Goal: Task Accomplishment & Management: Manage account settings

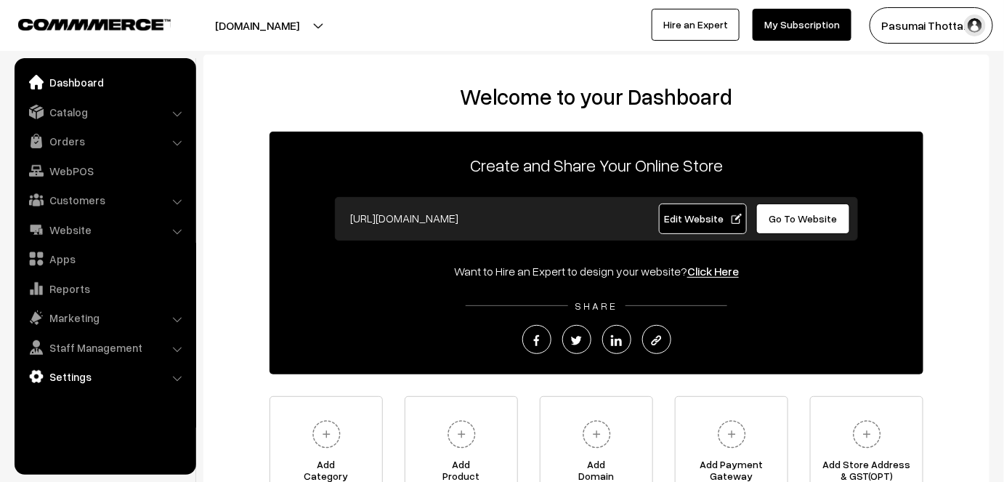
click at [73, 385] on link "Settings" at bounding box center [104, 376] width 173 height 26
click at [77, 402] on link "Shipping" at bounding box center [119, 396] width 144 height 15
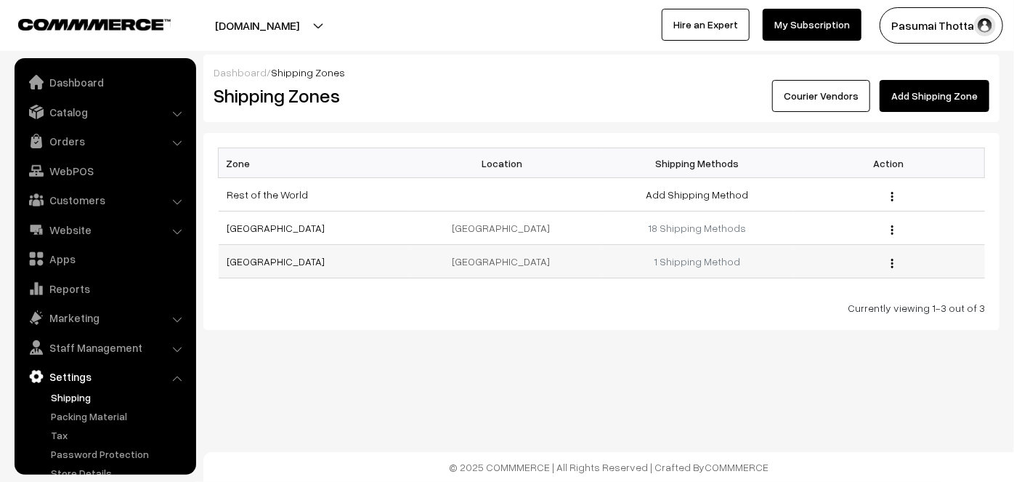
scroll to position [39, 0]
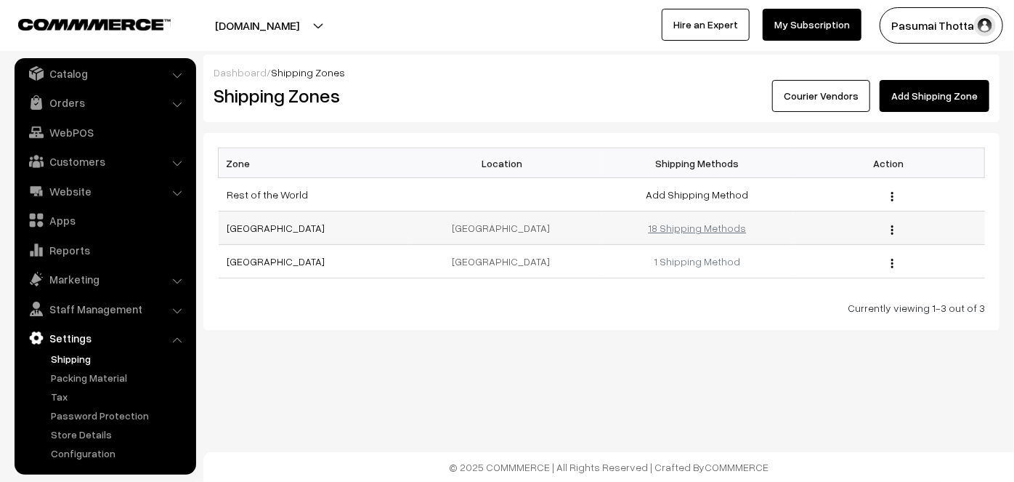
click at [719, 226] on link "18 Shipping Methods" at bounding box center [697, 228] width 98 height 12
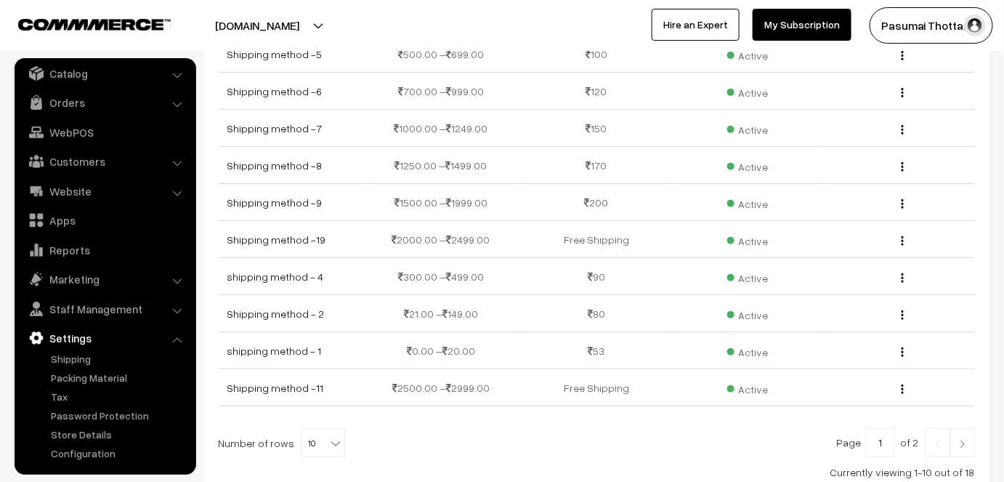
scroll to position [246, 0]
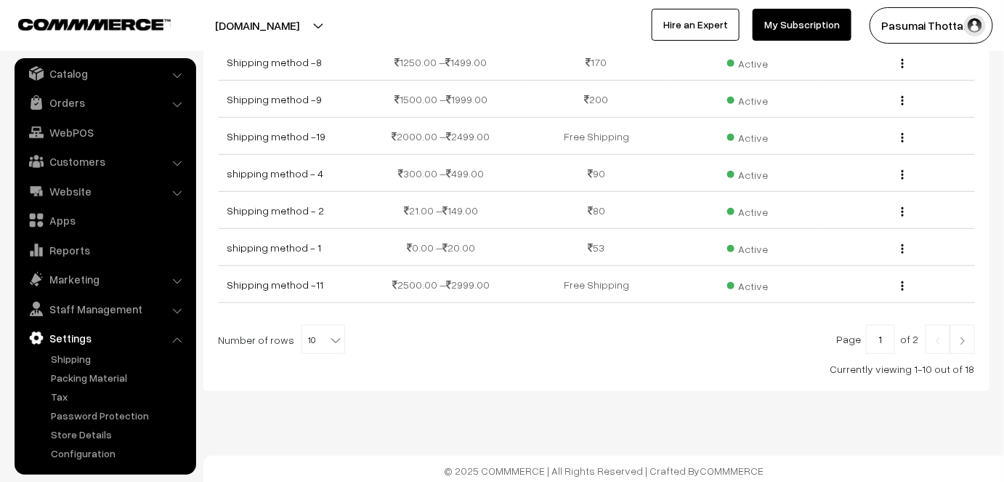
drag, startPoint x: 304, startPoint y: 366, endPoint x: 319, endPoint y: 361, distance: 16.1
click at [319, 361] on div "Currently viewing 1-10 out of 18" at bounding box center [596, 368] width 757 height 15
click at [323, 344] on span "10" at bounding box center [323, 339] width 42 height 29
select select "60"
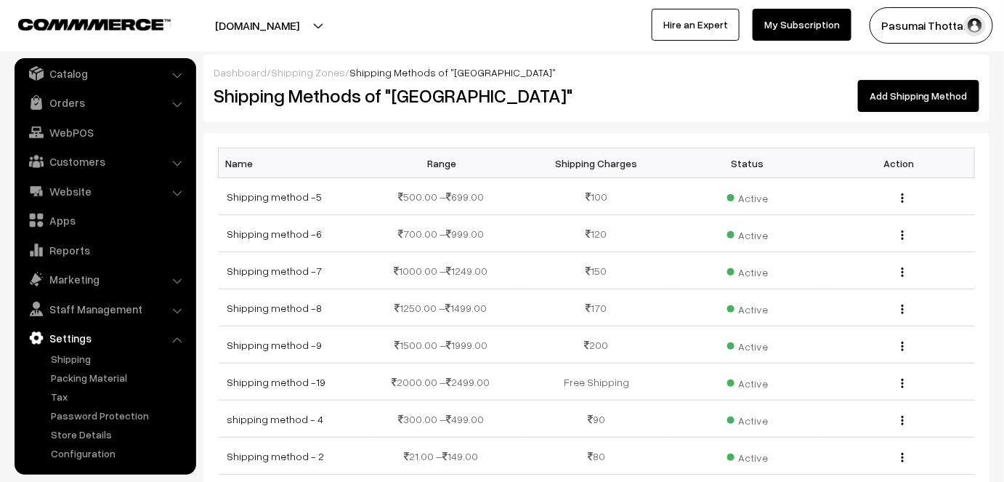
click at [893, 94] on link "Add Shipping Method" at bounding box center [918, 96] width 121 height 32
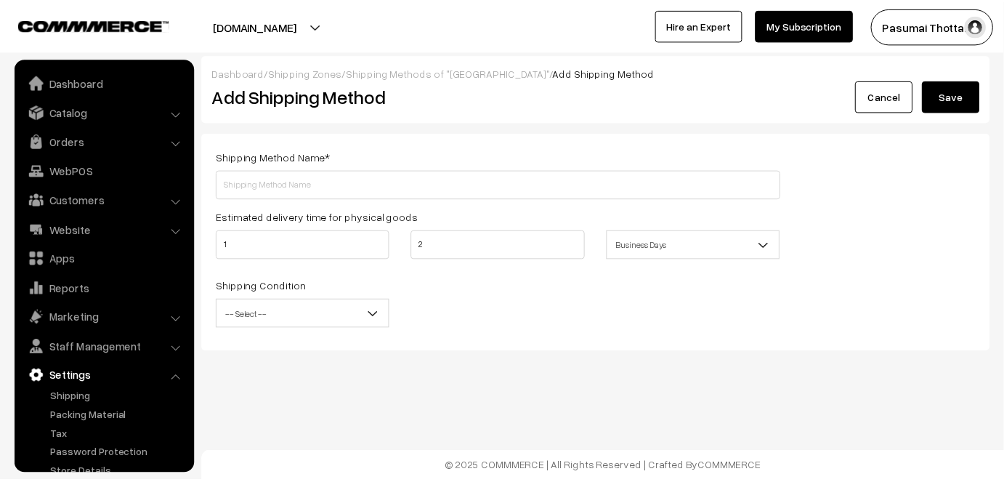
scroll to position [39, 0]
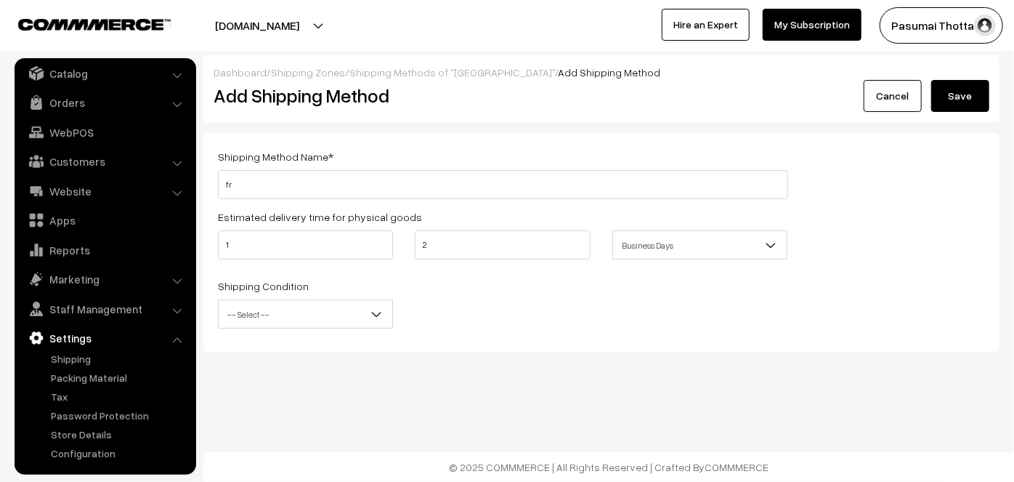
type input "f"
type input "FREE SHIPPING"
click at [259, 245] on input "1" at bounding box center [305, 244] width 175 height 29
type input "5"
click at [448, 251] on input "2" at bounding box center [502, 244] width 175 height 29
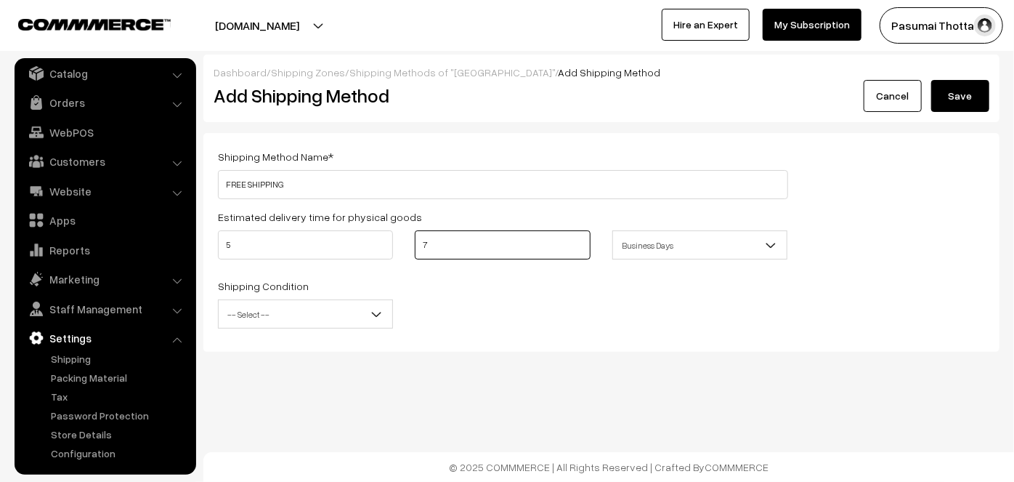
type input "7"
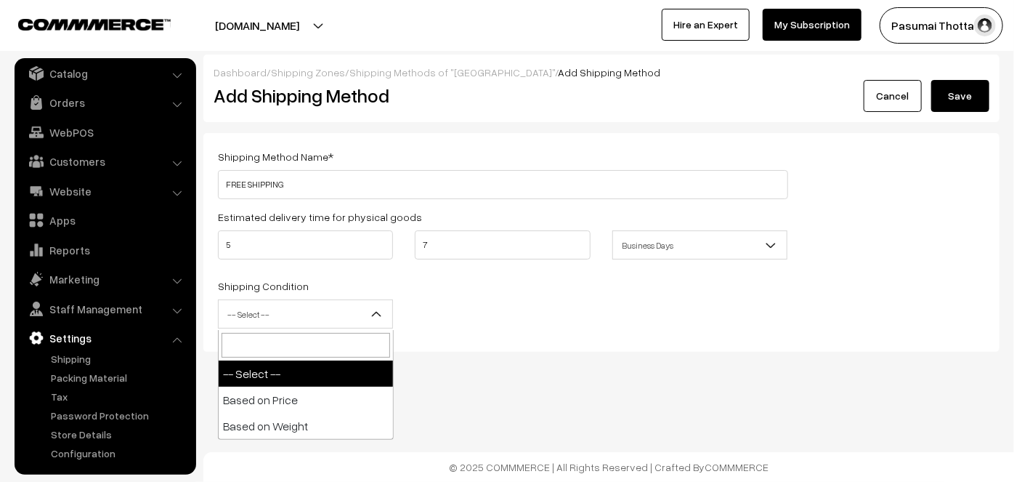
click at [314, 309] on span "-- Select --" at bounding box center [306, 314] width 174 height 25
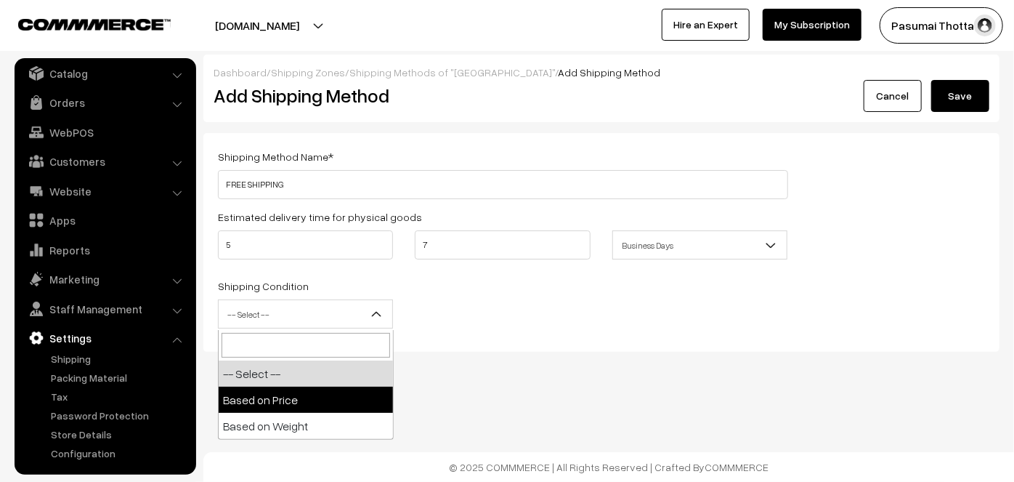
select select "price"
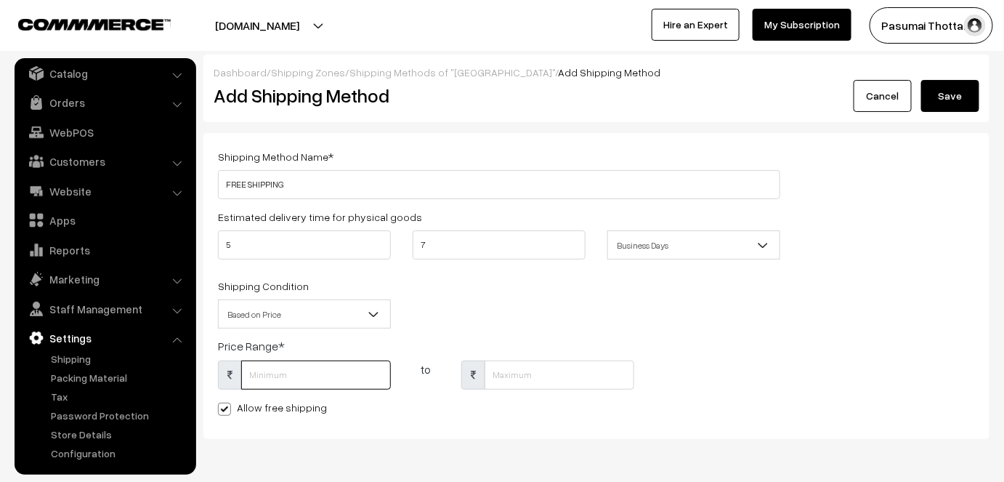
click at [271, 381] on input "text" at bounding box center [316, 374] width 150 height 29
type input "119"
click at [517, 376] on input "text" at bounding box center [560, 374] width 150 height 29
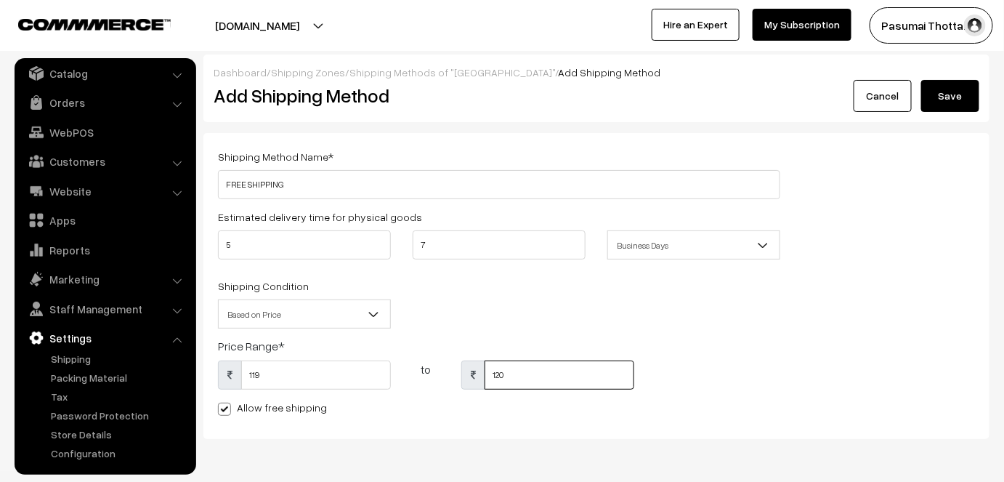
type input "120"
click at [748, 300] on div "Shipping Condition -- Select -- Based on Price Based on Weight Based on Price" at bounding box center [499, 307] width 584 height 60
click at [273, 382] on input "119" at bounding box center [316, 374] width 150 height 29
type input "1"
type input "118"
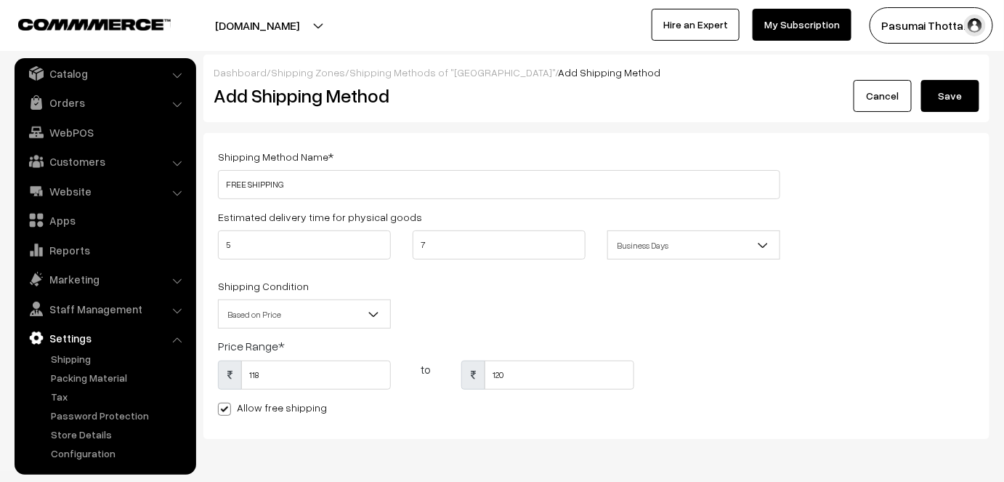
click at [947, 97] on button "Save" at bounding box center [950, 96] width 58 height 32
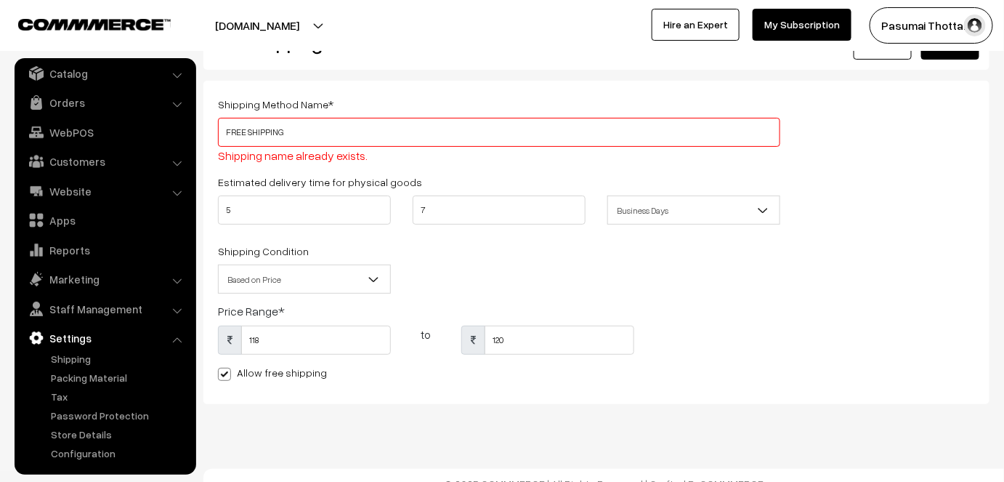
scroll to position [70, 0]
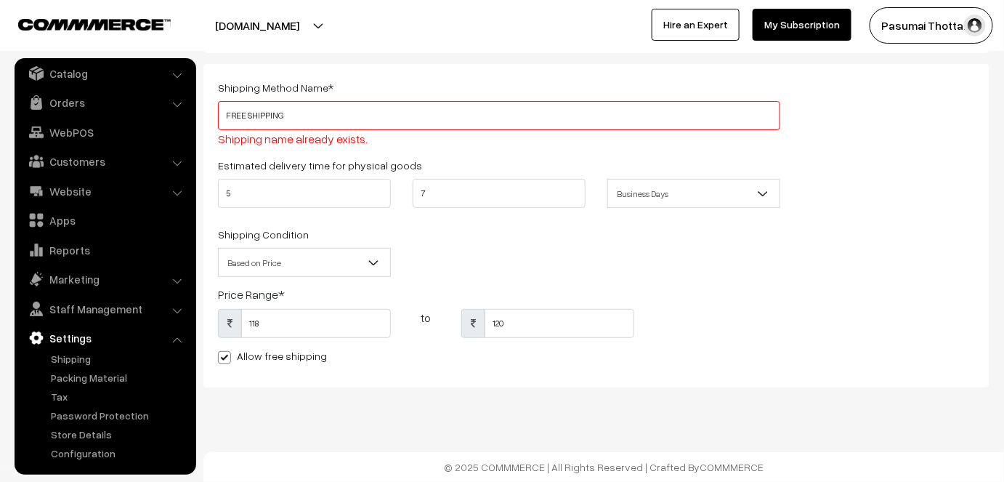
click at [304, 122] on input "FREE SHIPPING" at bounding box center [499, 115] width 562 height 29
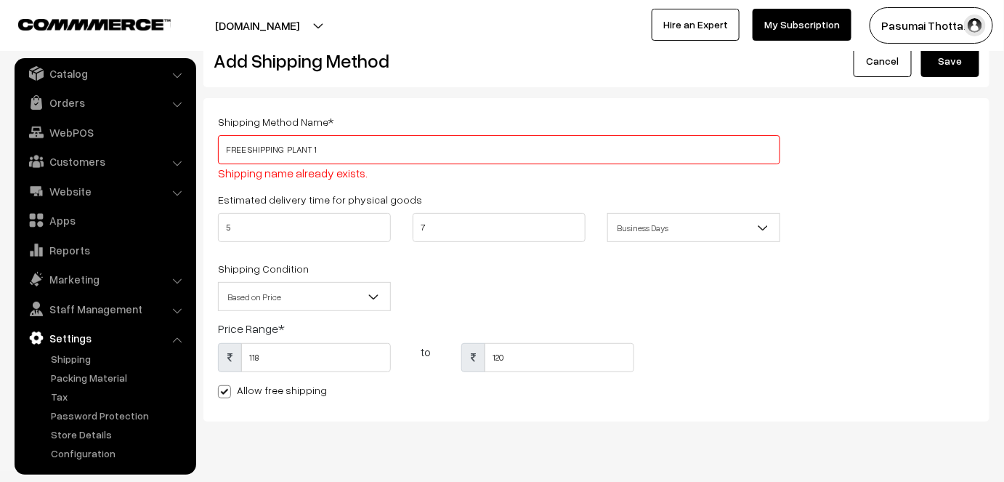
scroll to position [0, 0]
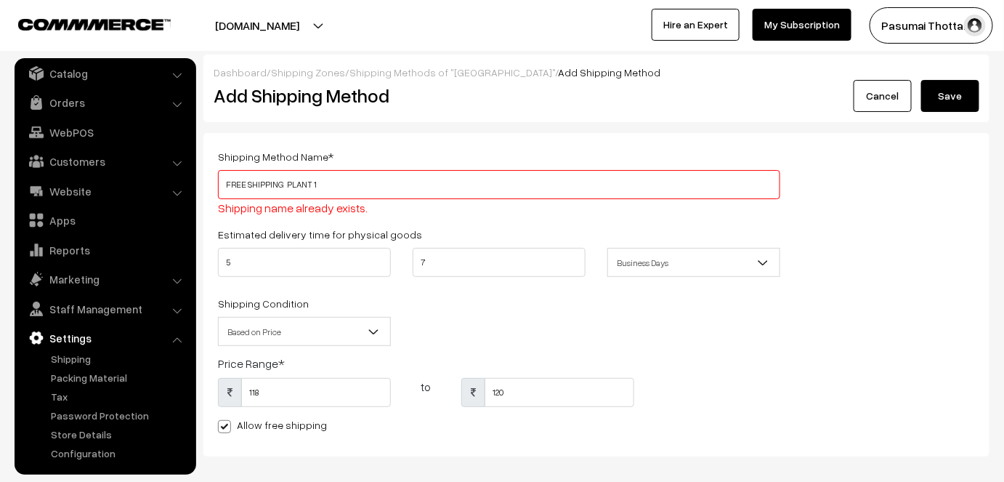
type input "FREE SHIPPING PLANT 1"
click at [954, 95] on button "Save" at bounding box center [950, 96] width 58 height 32
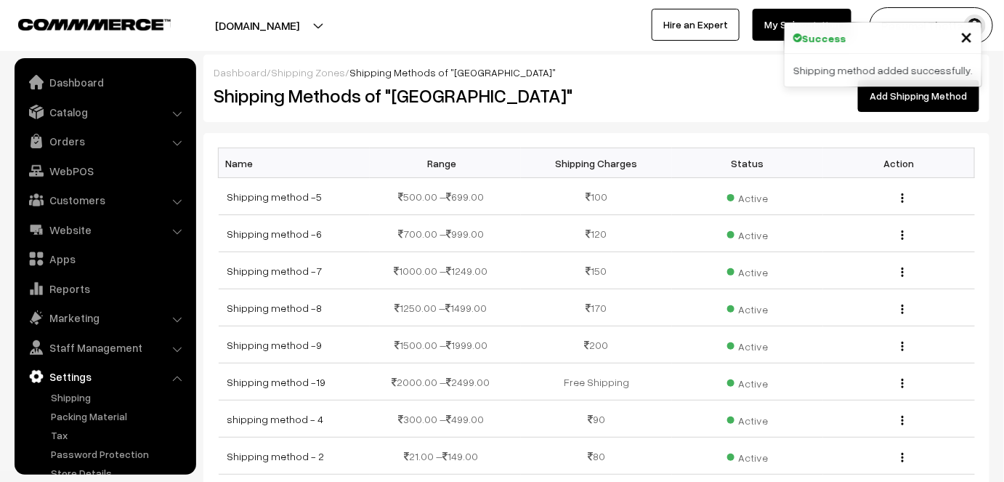
scroll to position [39, 0]
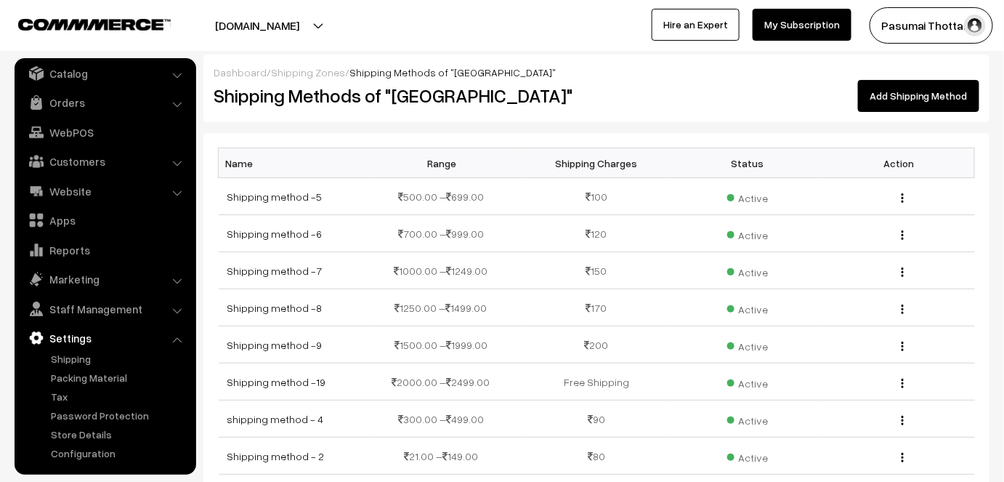
click at [937, 92] on link "Add Shipping Method" at bounding box center [918, 96] width 121 height 32
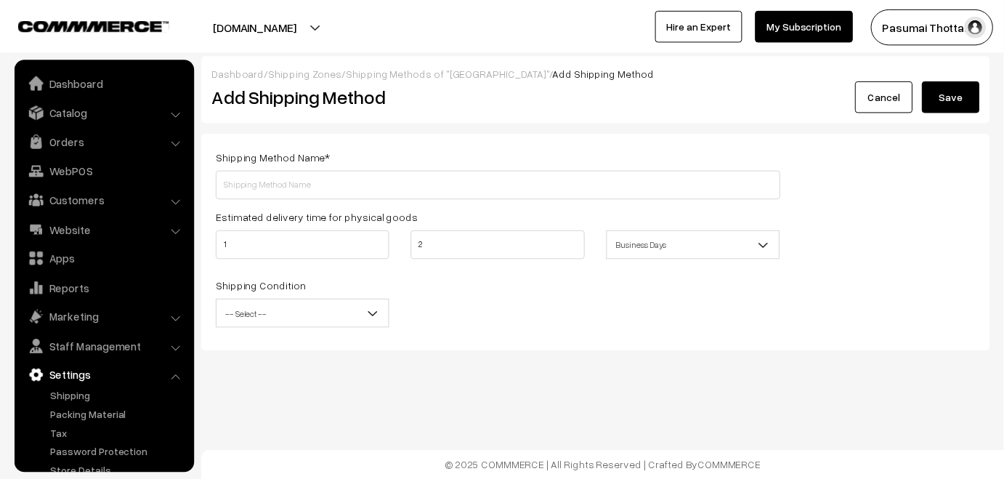
scroll to position [39, 0]
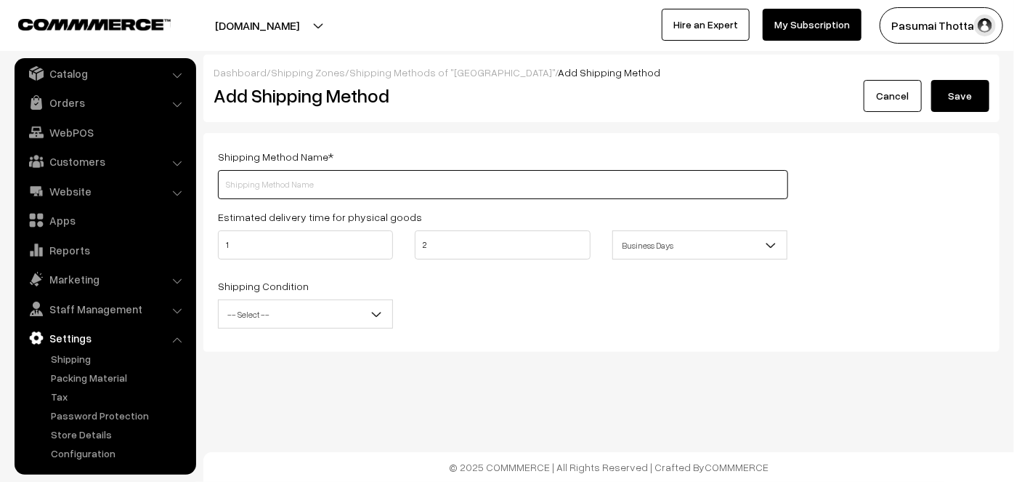
click at [324, 184] on input "text" at bounding box center [503, 184] width 570 height 29
type input "FREE SHIPPING PLANT 1"
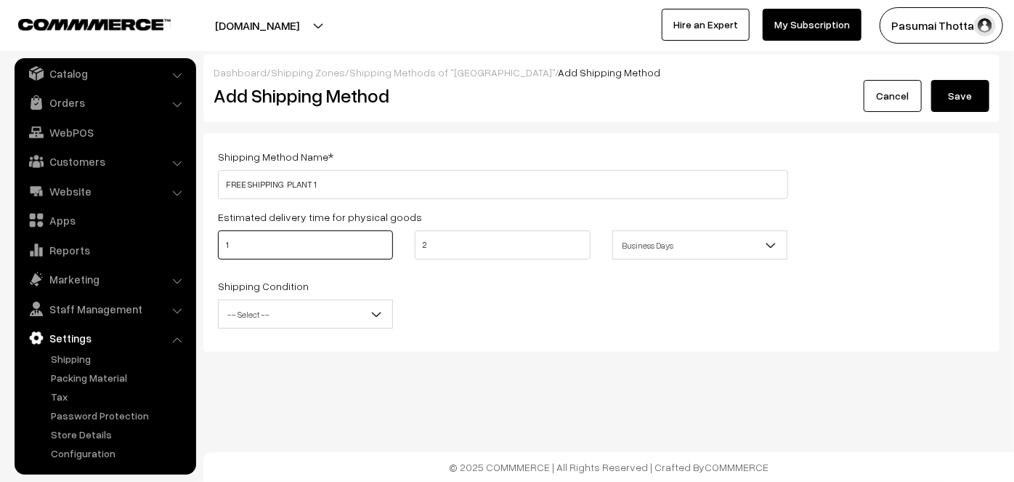
click at [257, 248] on input "1" at bounding box center [305, 244] width 175 height 29
type input "15"
click at [453, 248] on input "2" at bounding box center [502, 244] width 175 height 29
type input "7"
click at [334, 250] on input "15" at bounding box center [305, 244] width 175 height 29
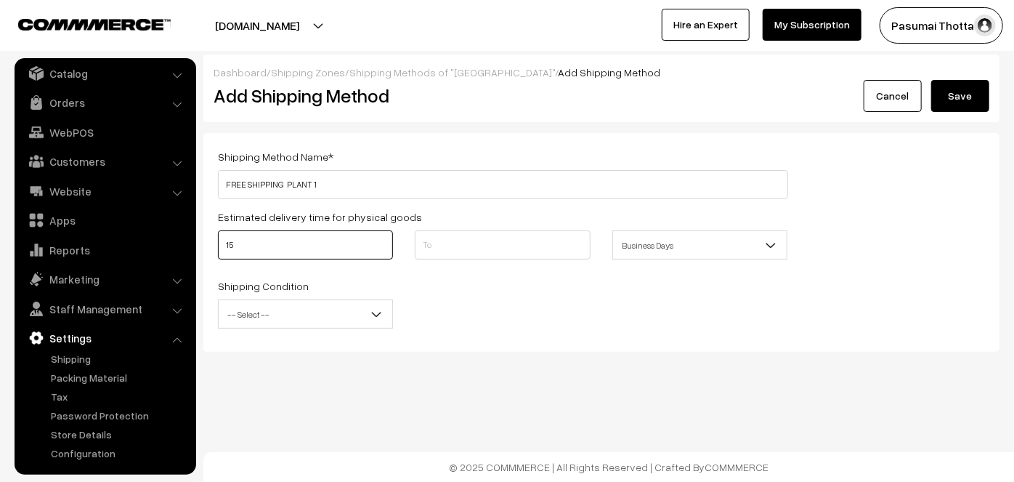
type input "1"
type input "5"
click at [447, 244] on input "text" at bounding box center [502, 244] width 175 height 29
type input "7"
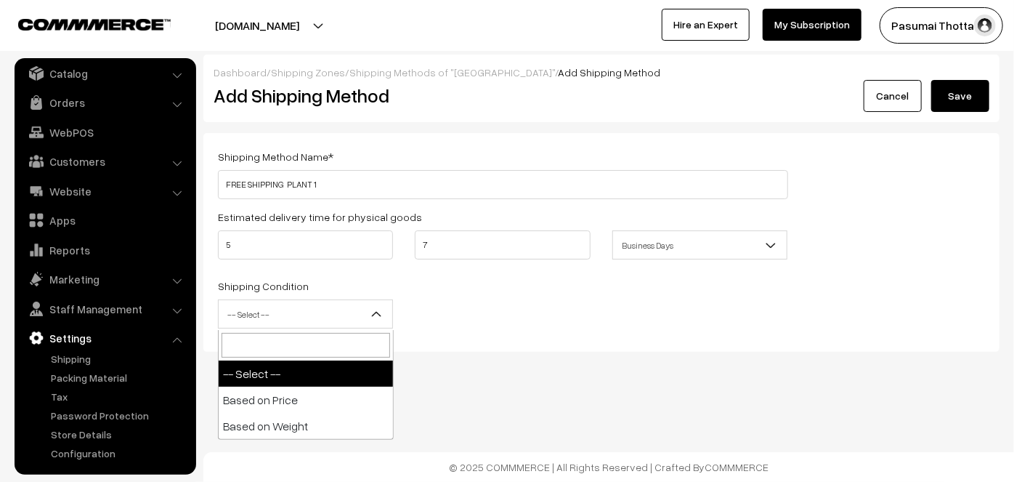
click at [307, 309] on span "-- Select --" at bounding box center [306, 314] width 174 height 25
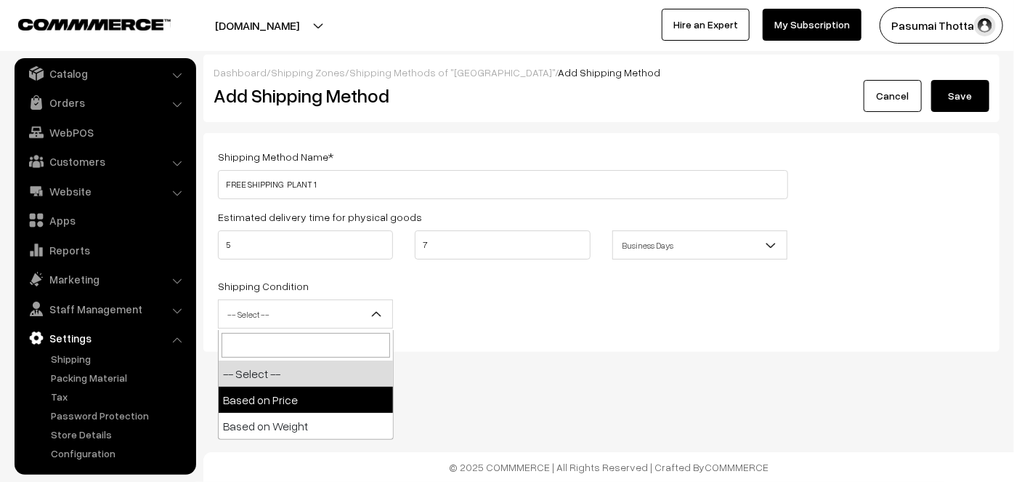
select select "price"
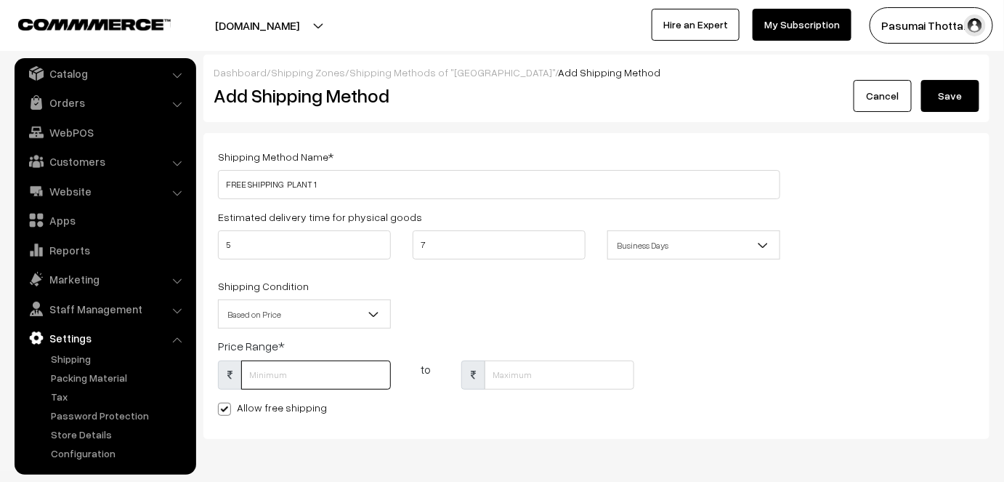
click at [272, 379] on input "text" at bounding box center [316, 374] width 150 height 29
type input "117"
click at [523, 368] on input "text" at bounding box center [560, 374] width 150 height 29
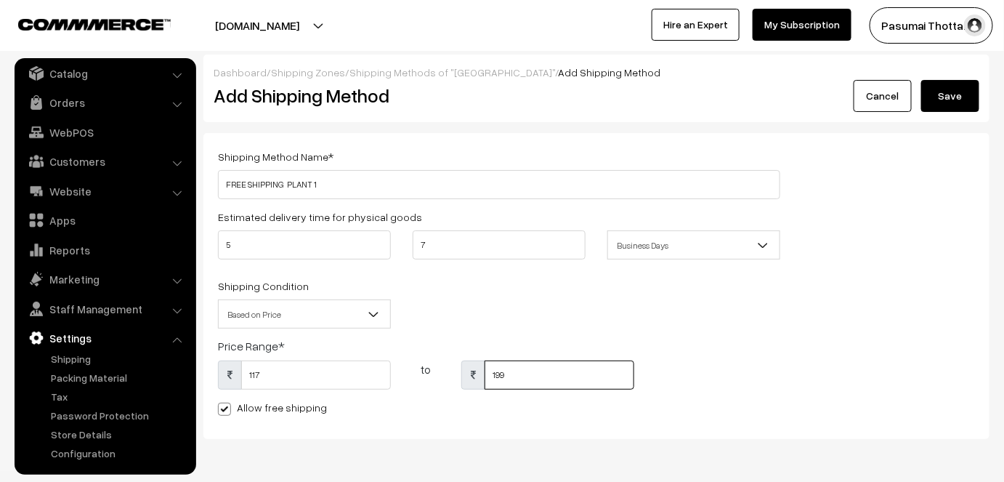
type input "199"
click at [443, 203] on div "Shipping Method Name * FREE SHIPPING PLANT 1 Estimated delivery time for physic…" at bounding box center [499, 285] width 584 height 277
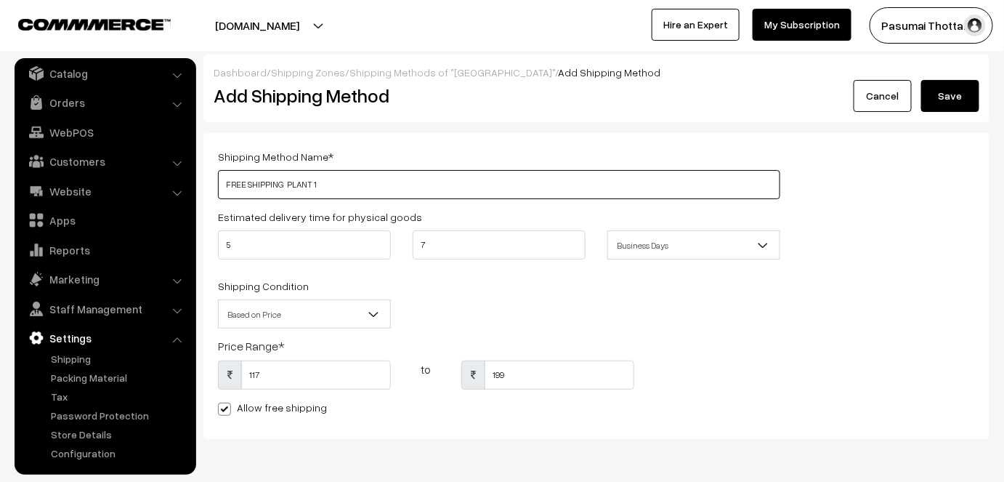
click at [406, 196] on input "FREE SHIPPING PLANT 1" at bounding box center [499, 184] width 562 height 29
type input "FREE SHIPPING PLANT 2"
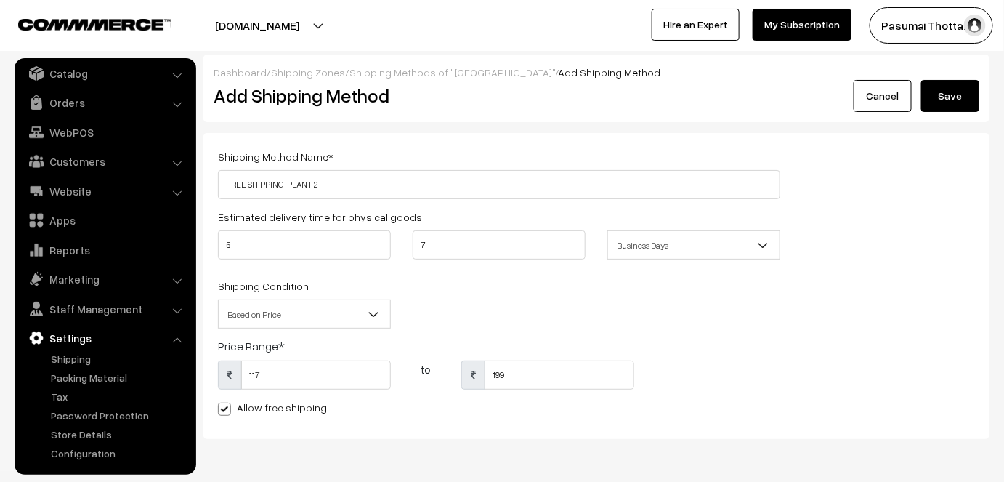
click at [944, 92] on button "Save" at bounding box center [950, 96] width 58 height 32
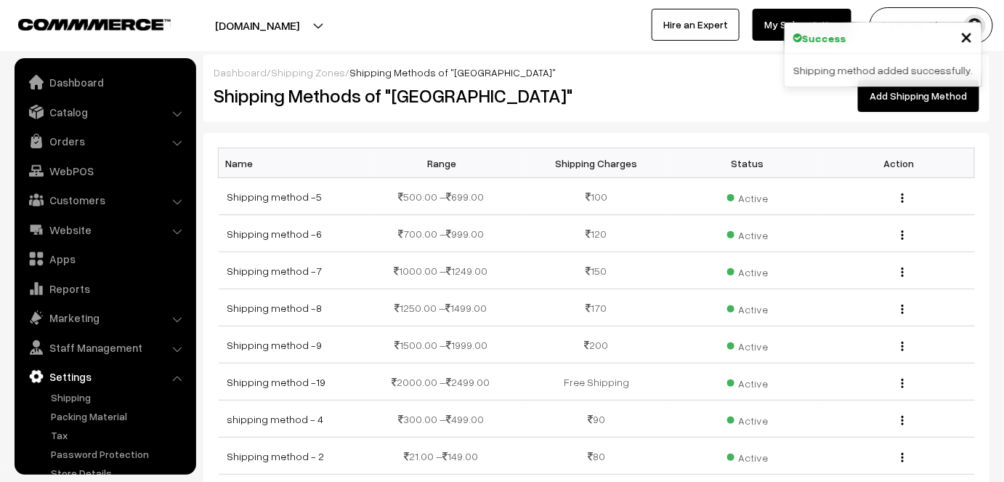
scroll to position [39, 0]
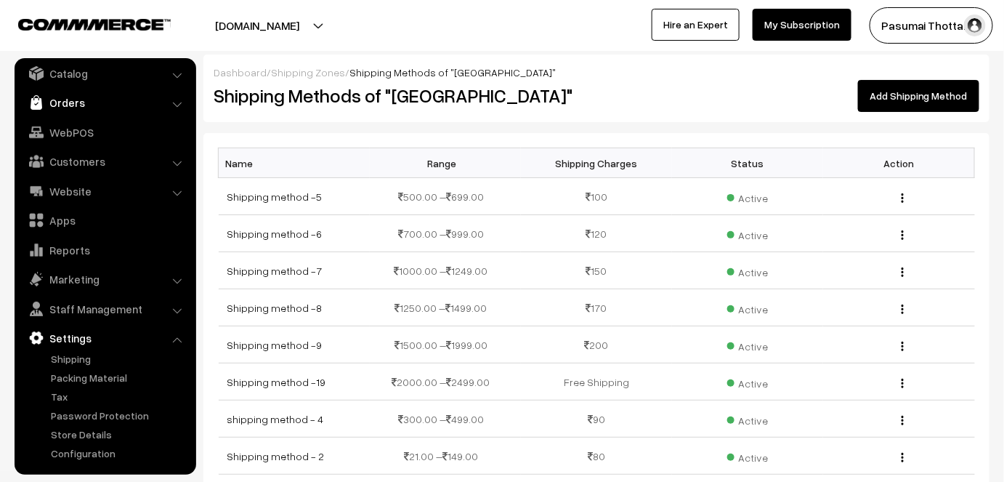
click at [79, 105] on link "Orders" at bounding box center [104, 102] width 173 height 26
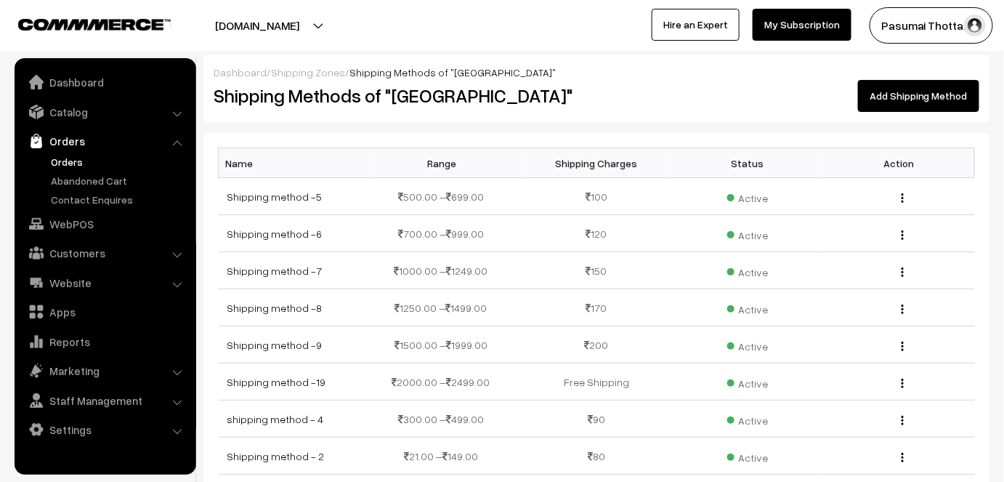
click at [70, 157] on link "Orders" at bounding box center [119, 161] width 144 height 15
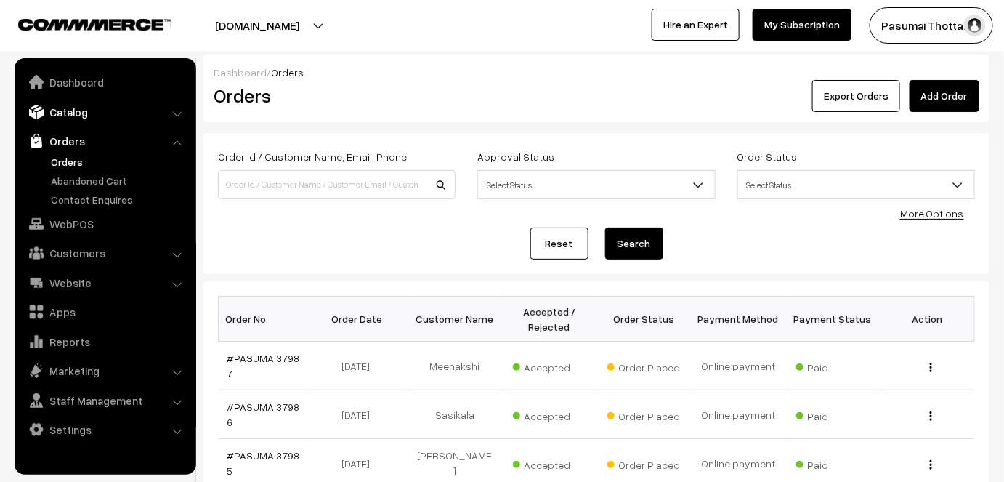
click at [57, 116] on link "Catalog" at bounding box center [104, 112] width 173 height 26
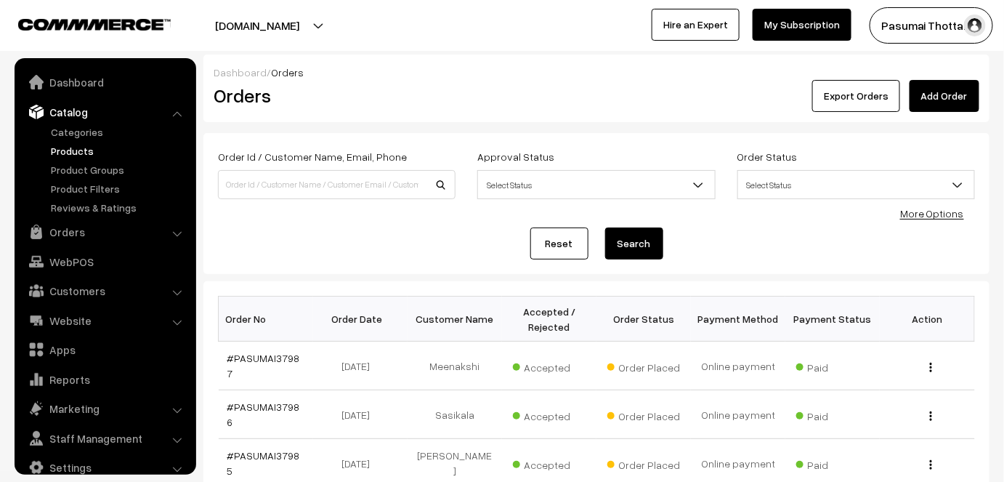
click at [85, 153] on link "Products" at bounding box center [119, 150] width 144 height 15
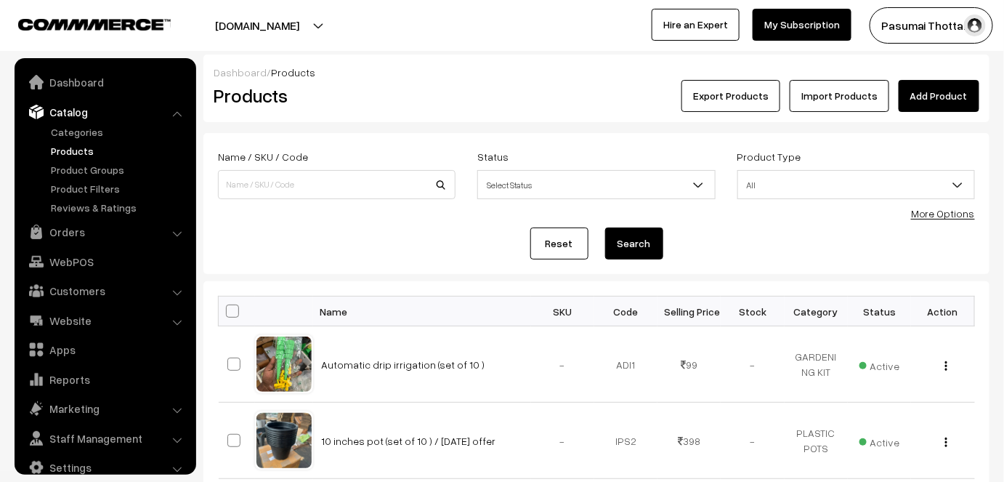
scroll to position [20, 0]
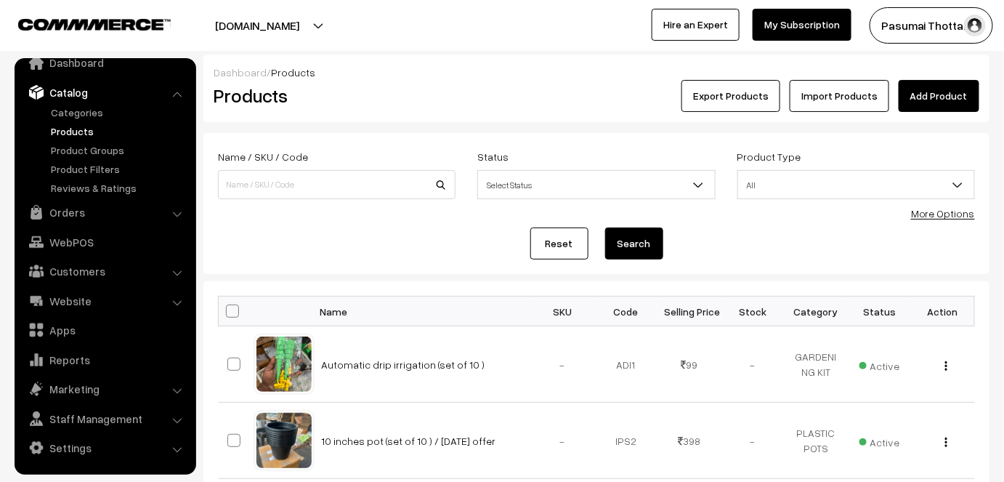
click at [286, 182] on input at bounding box center [337, 184] width 238 height 29
type input "GARDENIA"
click at [605, 227] on button "Search" at bounding box center [634, 243] width 58 height 32
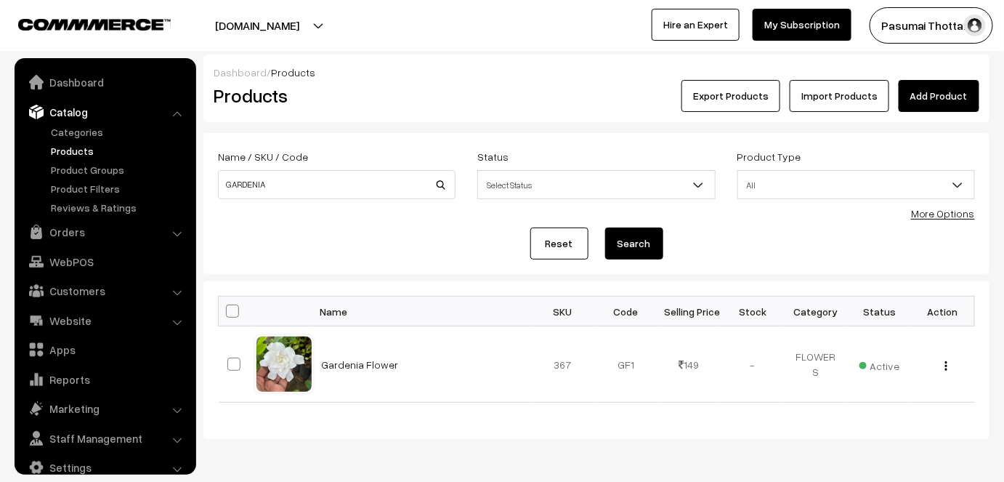
scroll to position [20, 0]
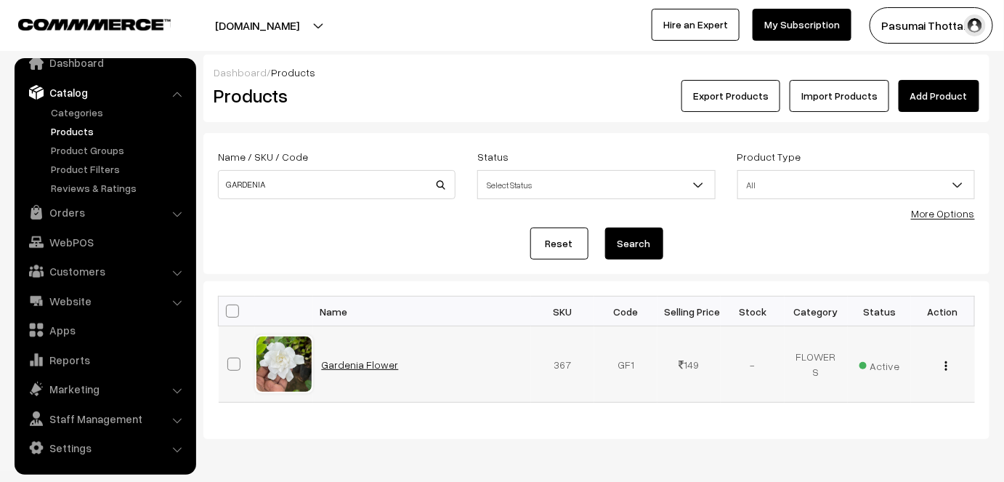
click at [345, 363] on link "Gardenia Flower" at bounding box center [360, 364] width 77 height 12
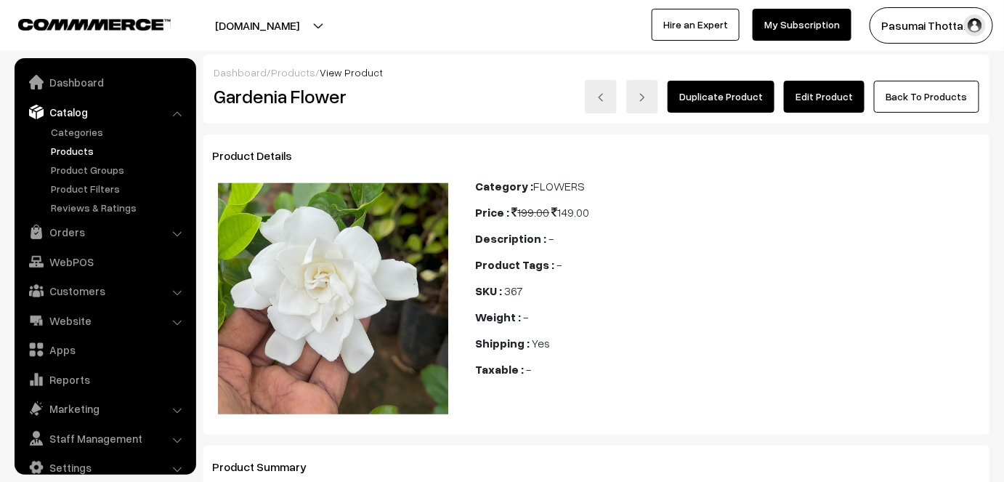
scroll to position [20, 0]
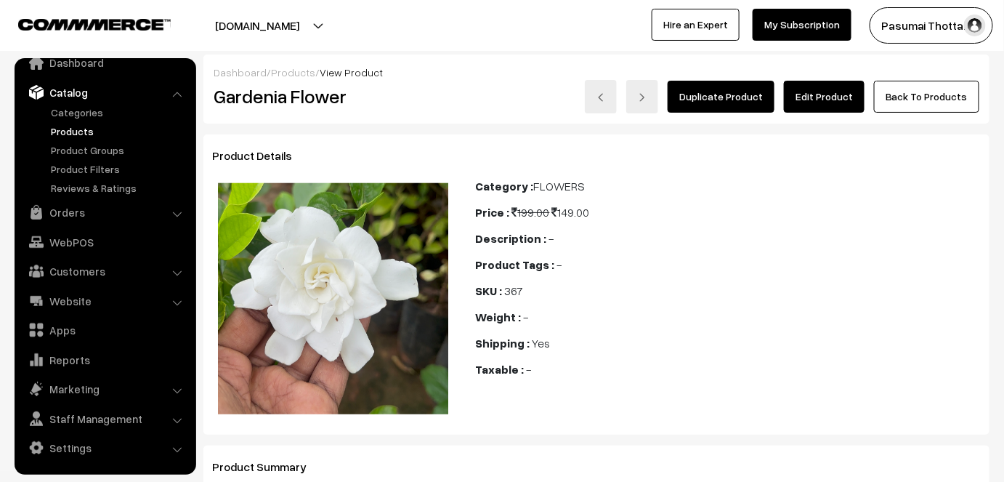
click at [820, 95] on link "Edit Product" at bounding box center [824, 97] width 81 height 32
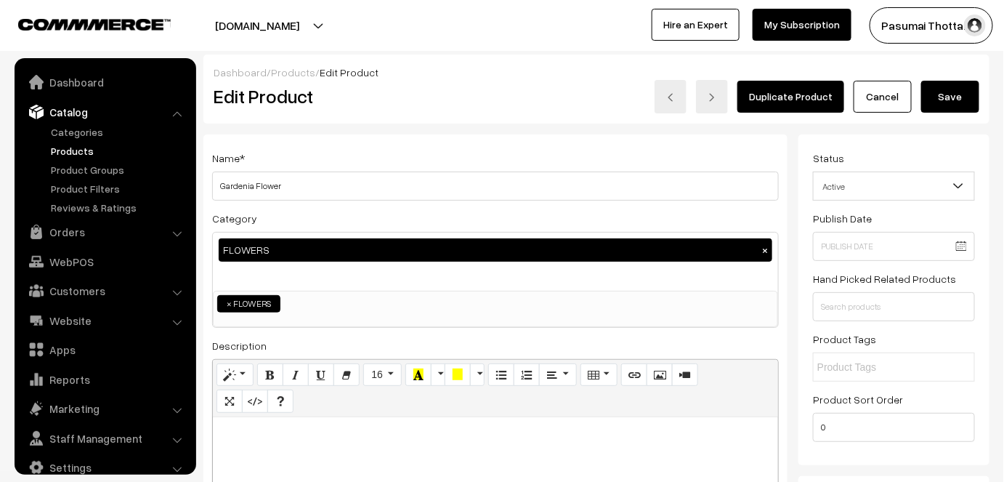
scroll to position [20, 0]
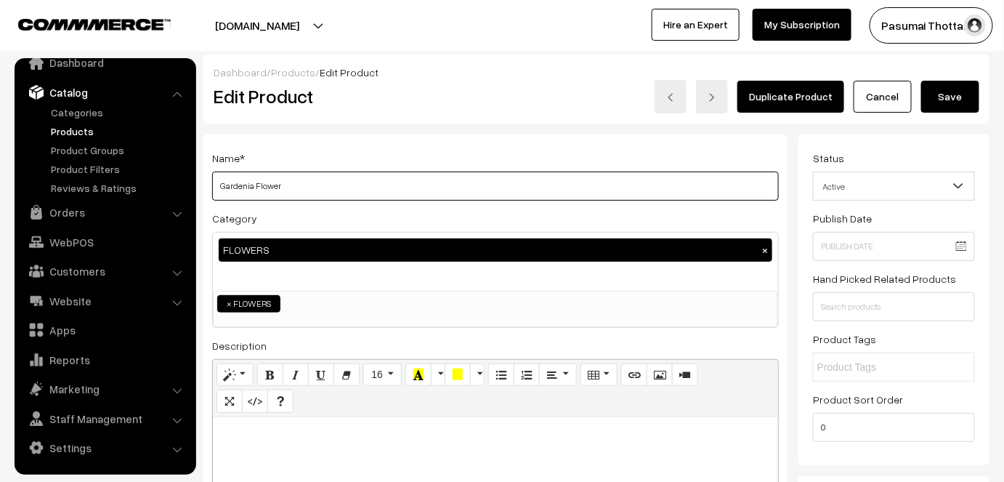
click at [219, 182] on input "Gardenia Flower" at bounding box center [495, 185] width 567 height 29
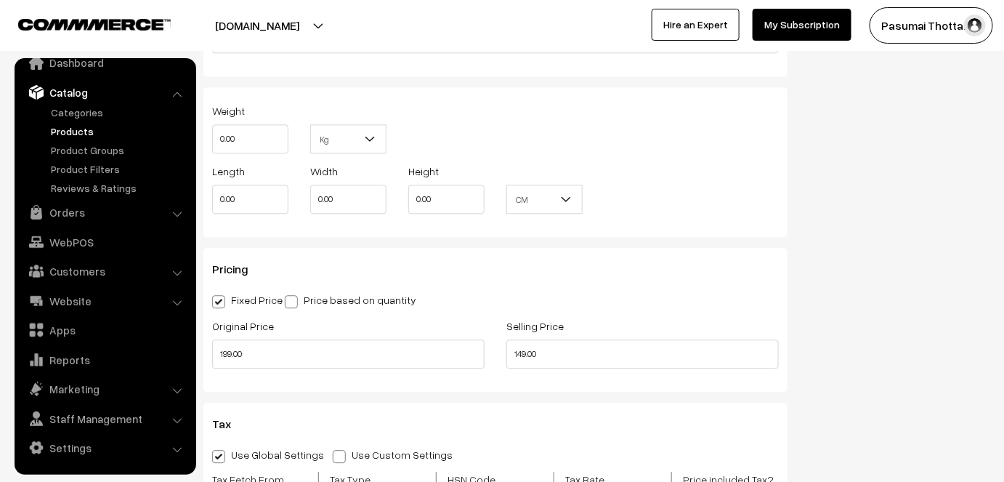
scroll to position [1080, 0]
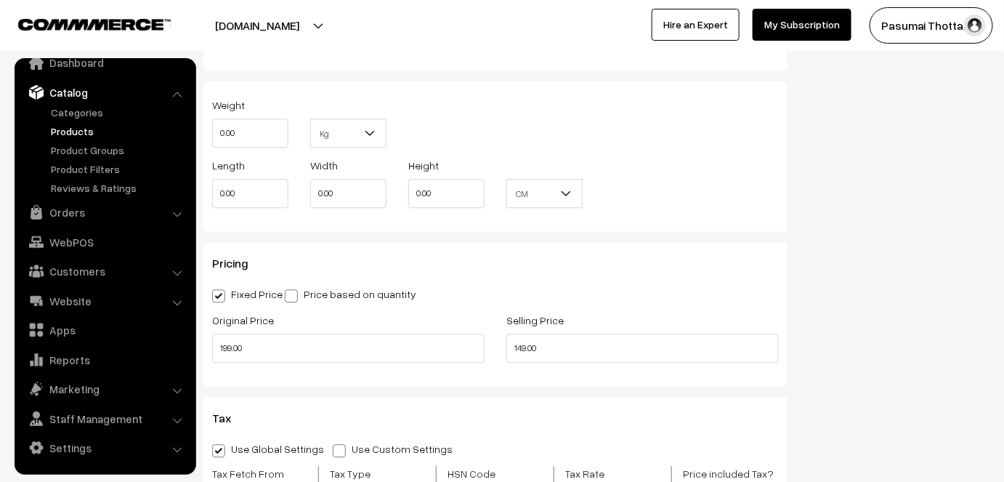
type input "பாரிஜாதம் பூ / Gardenia Flower"
click at [608, 333] on input "149.00" at bounding box center [642, 347] width 272 height 29
type input "1"
type input "119.00"
click at [279, 333] on input "199.00" at bounding box center [348, 347] width 272 height 29
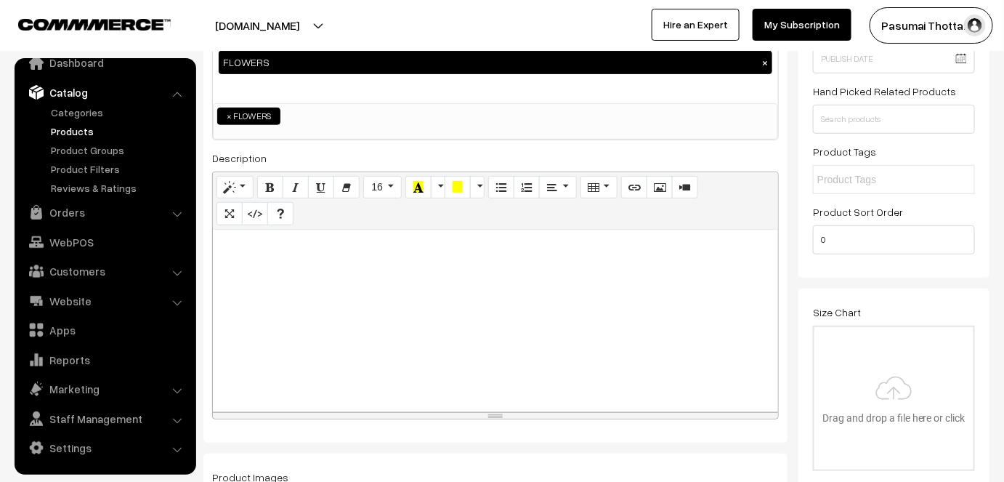
scroll to position [0, 0]
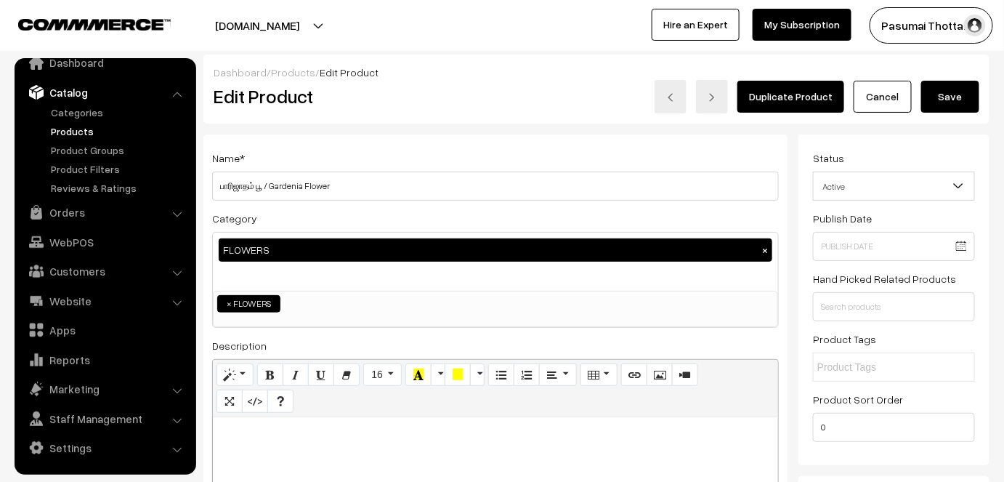
click at [954, 86] on button "Save" at bounding box center [950, 97] width 58 height 32
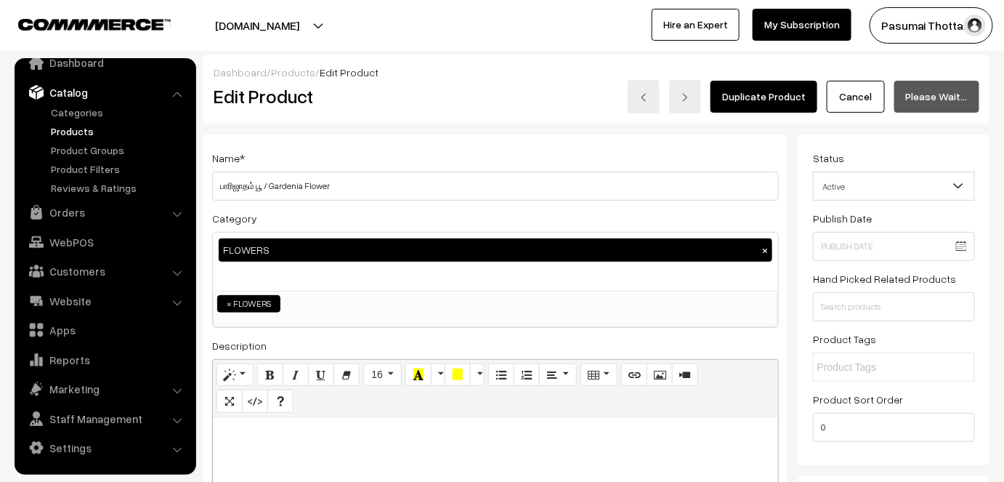
click at [575, 140] on div "Name * பாரிஜாதம் பூ / Gardenia Flower Category FLOWERS × GARDENING KIT MONTHLY …" at bounding box center [495, 381] width 584 height 495
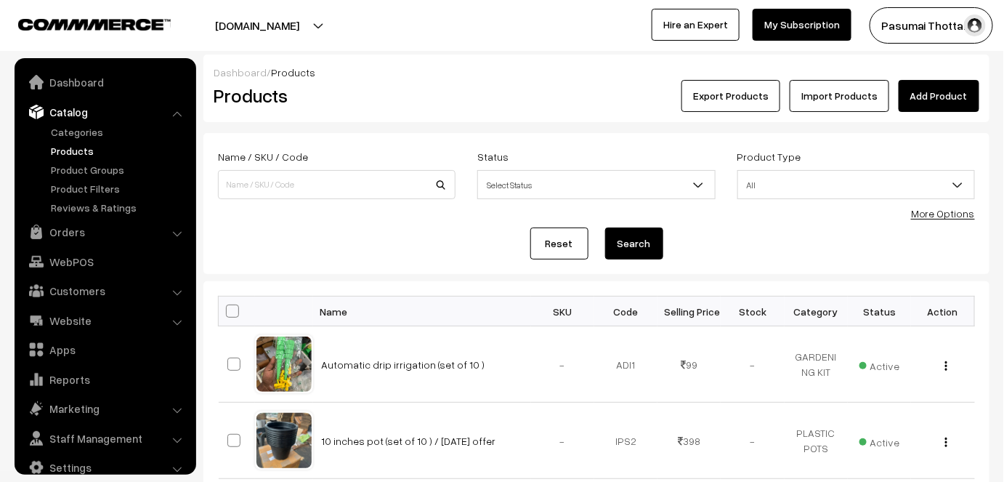
scroll to position [20, 0]
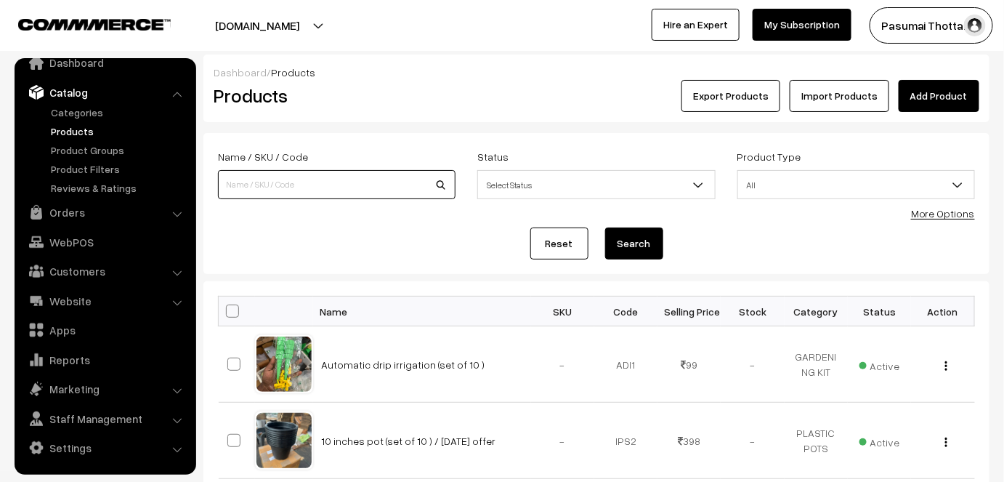
click at [240, 182] on input at bounding box center [337, 184] width 238 height 29
type input "பாரிஜாதம் பூ"
click at [605, 227] on button "Search" at bounding box center [634, 243] width 58 height 32
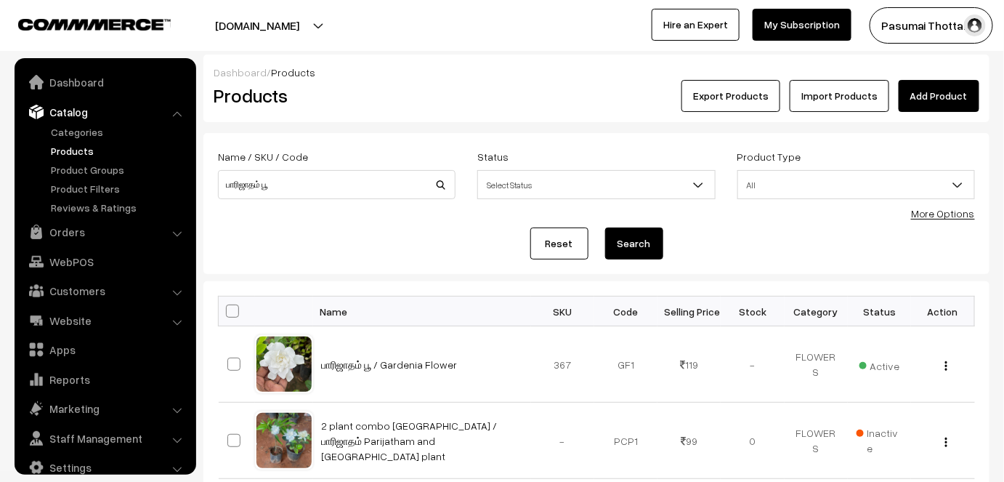
scroll to position [20, 0]
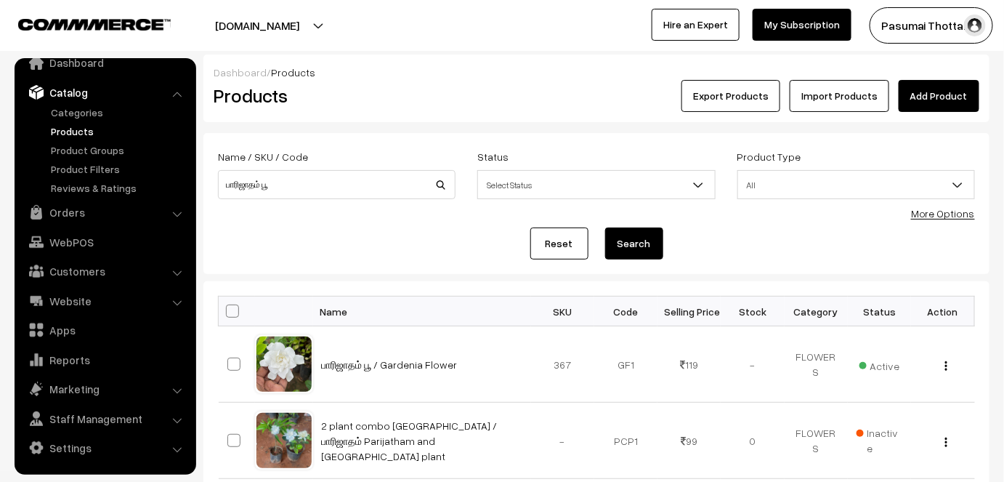
click at [924, 92] on link "Add Product" at bounding box center [939, 96] width 81 height 32
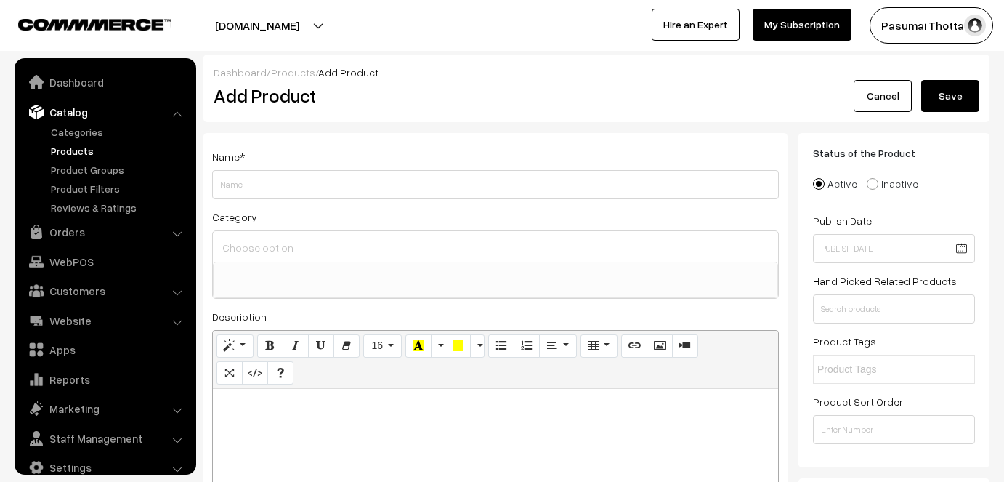
select select
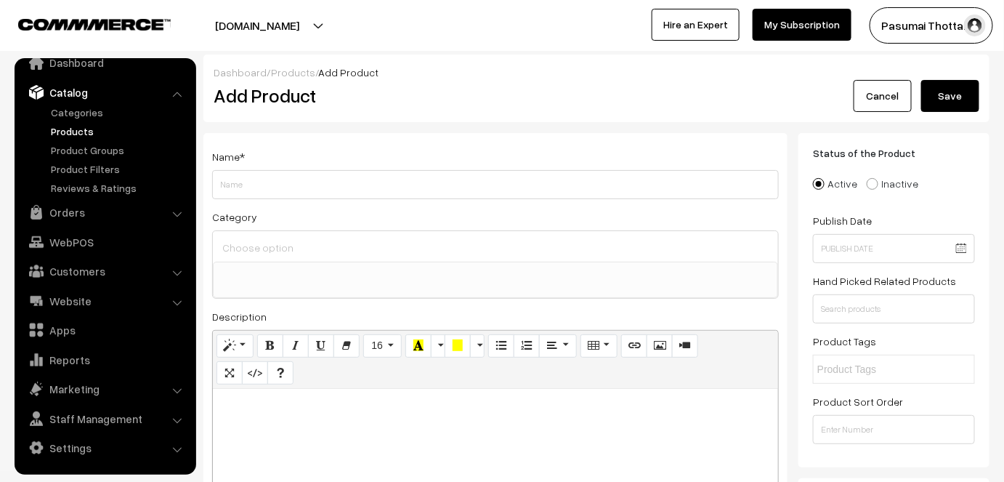
click at [272, 182] on input "Weight" at bounding box center [495, 184] width 567 height 29
type input "பாரிஜாதம் பூ / GARDENIA PLANT"
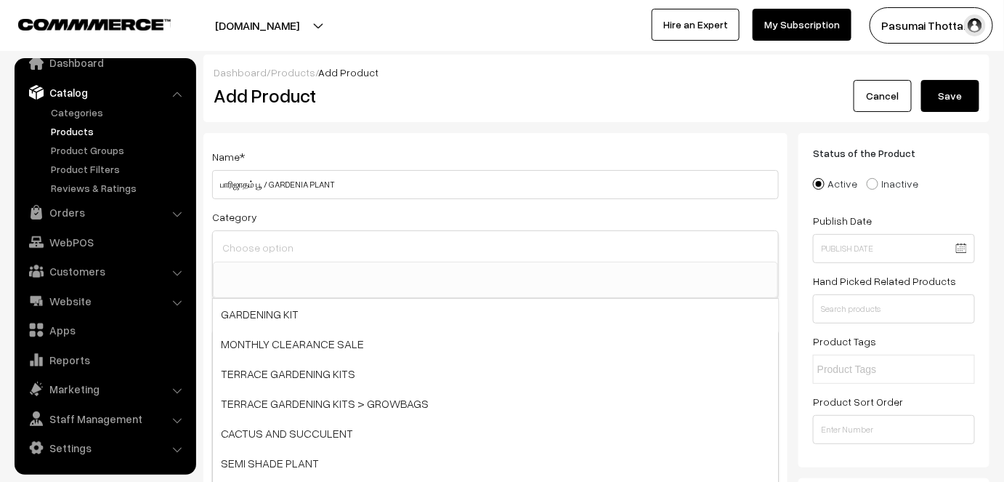
click at [273, 250] on input at bounding box center [496, 247] width 554 height 21
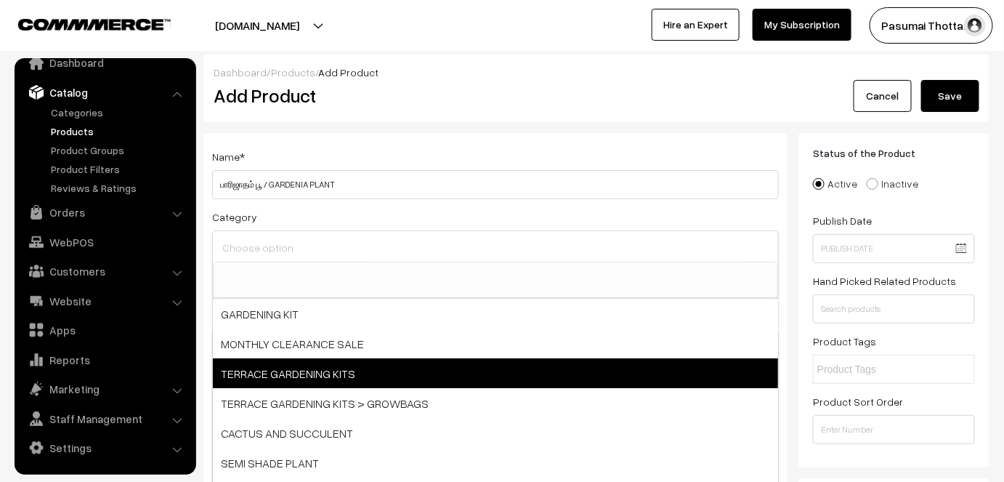
click at [317, 372] on span "TERRACE GARDENING KITS" at bounding box center [495, 373] width 565 height 30
select select "15"
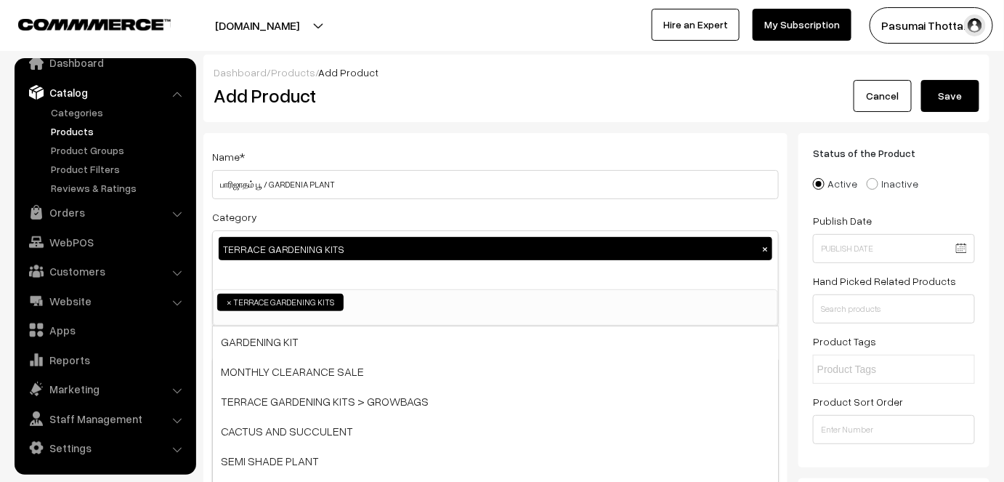
click at [763, 251] on button "×" at bounding box center [764, 248] width 13 height 13
select select
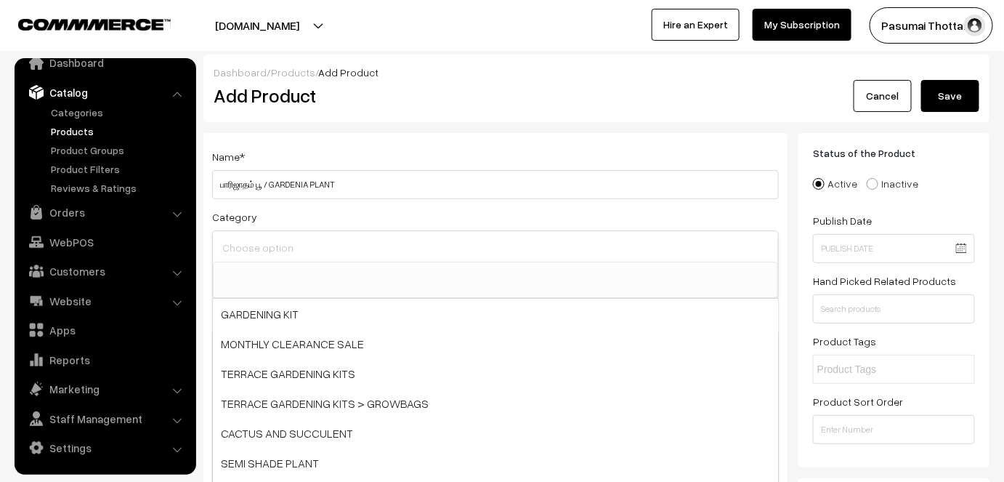
click at [416, 235] on div at bounding box center [495, 246] width 565 height 31
type input "FLOWERS"
click at [323, 279] on ul at bounding box center [496, 271] width 564 height 18
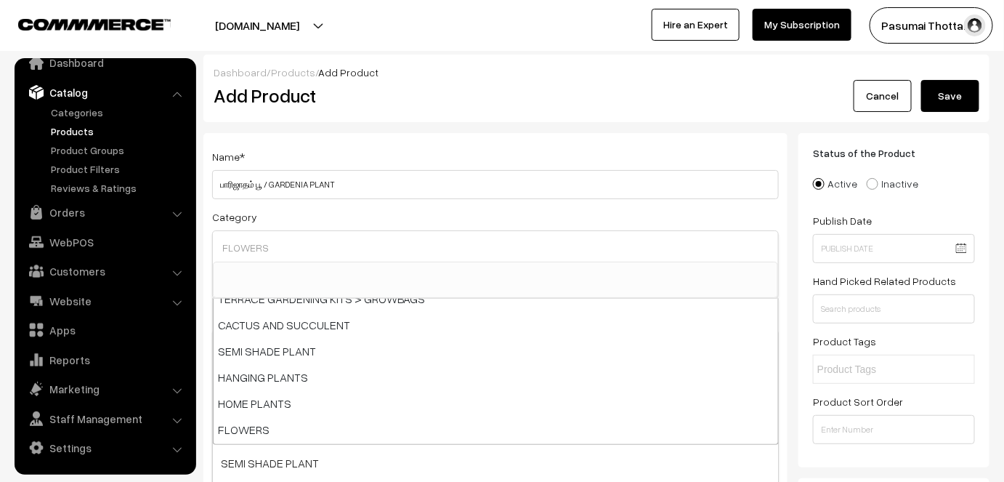
scroll to position [99, 0]
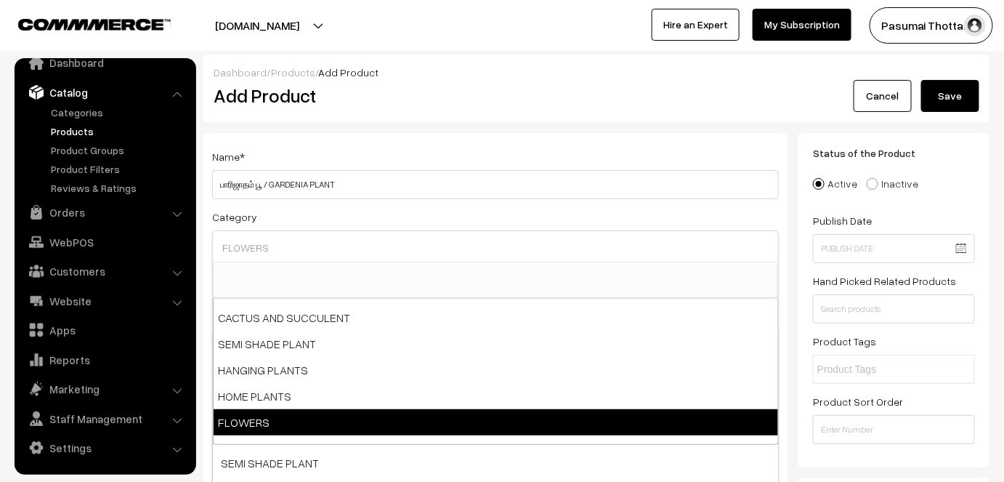
select select "2"
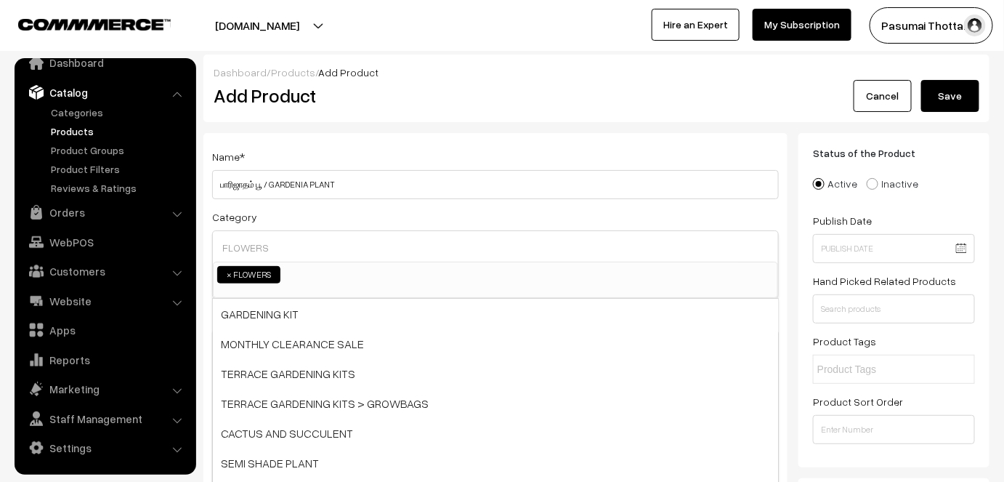
click at [645, 285] on span "× FLOWERS" at bounding box center [495, 280] width 565 height 36
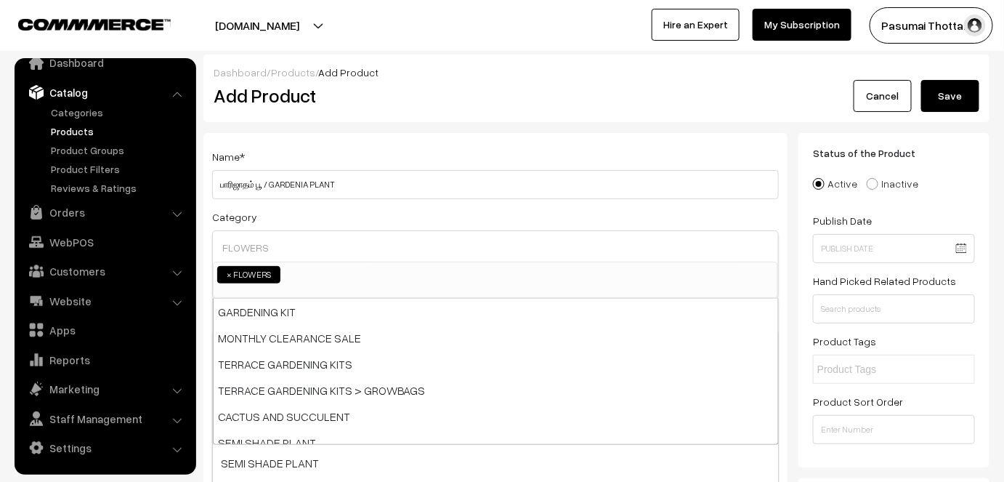
scroll to position [157, 0]
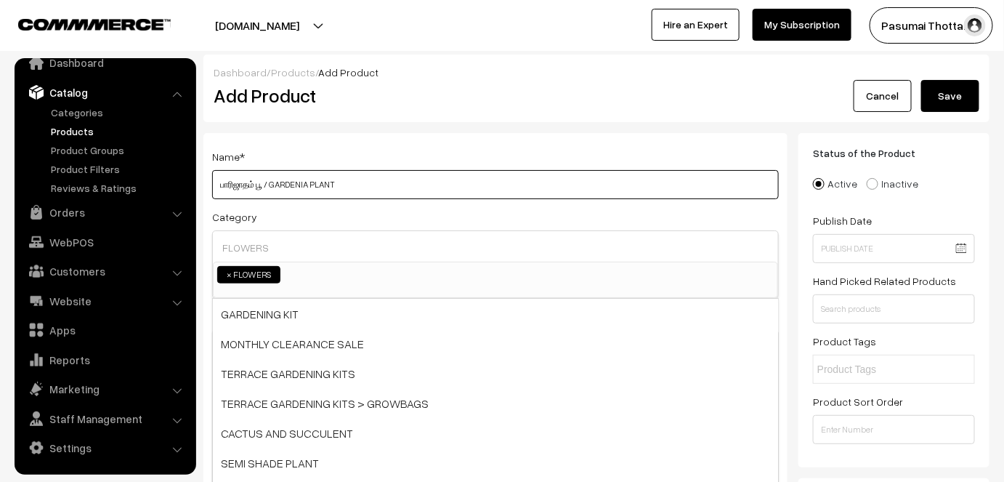
click at [480, 181] on input "பாரிஜாதம் பூ / GARDENIA PLANT" at bounding box center [495, 184] width 567 height 29
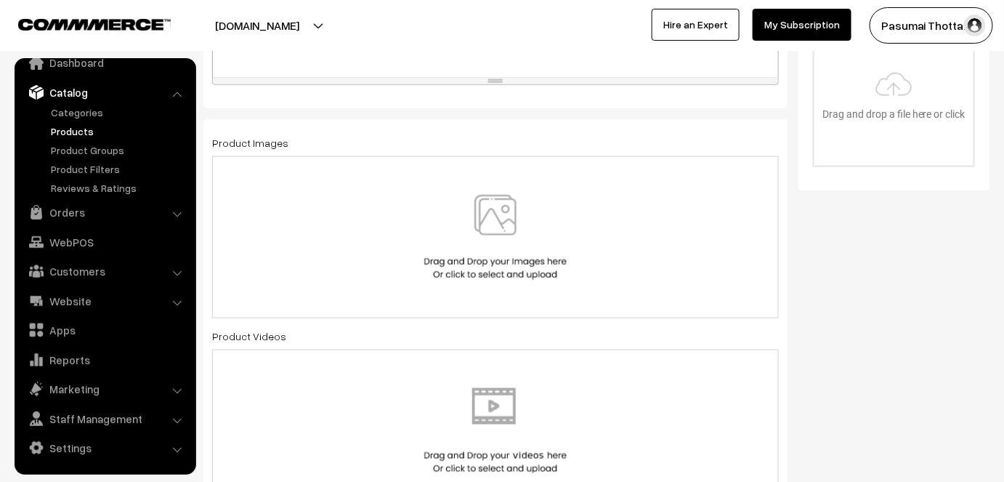
scroll to position [588, 0]
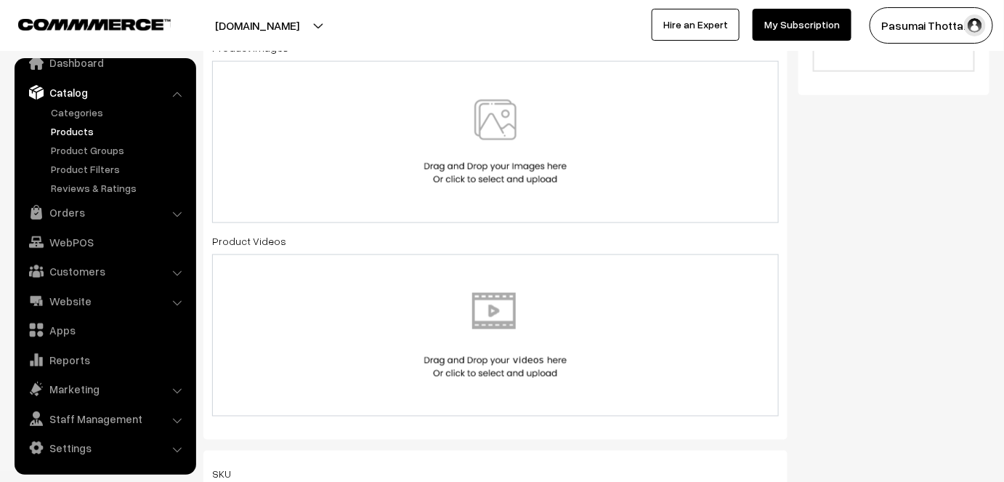
type input "பாரிஜாதம் பூ / GARDENIA PLANT ( SET OF 2 )"
click at [482, 70] on div at bounding box center [495, 142] width 567 height 162
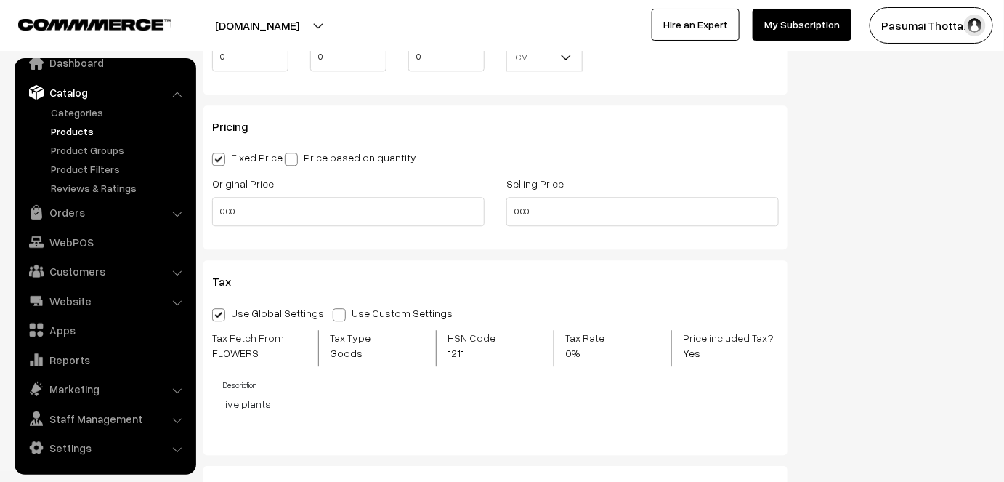
scroll to position [1137, 0]
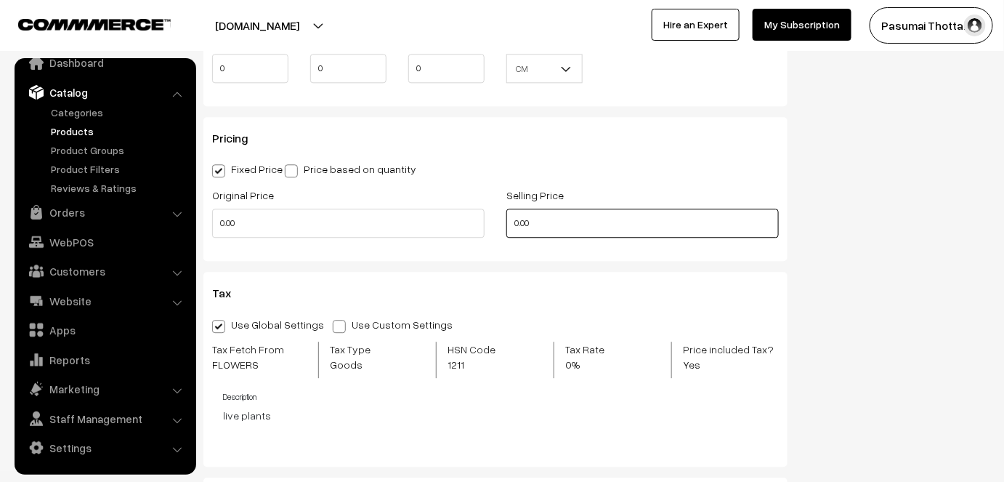
click at [551, 209] on input "0.00" at bounding box center [642, 223] width 272 height 29
type input "0"
type input "199"
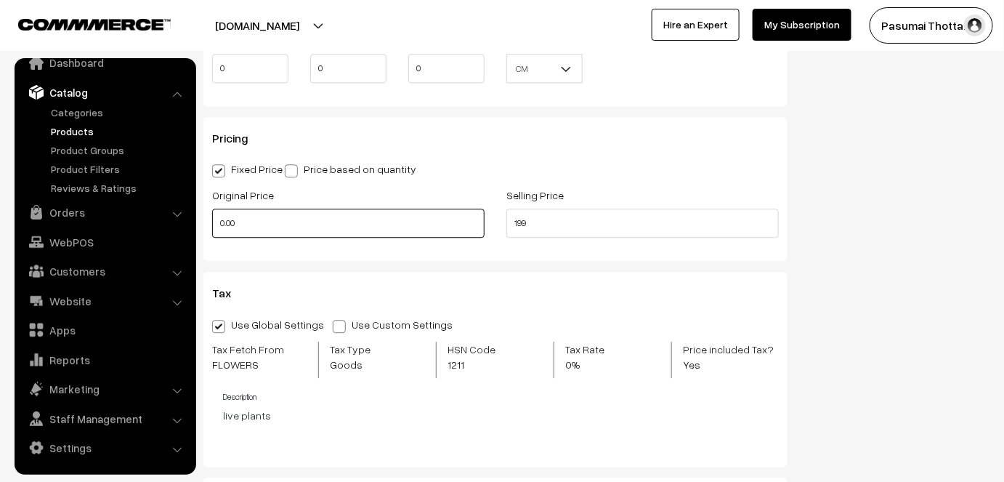
click at [243, 209] on input "0.00" at bounding box center [348, 223] width 272 height 29
type input "0"
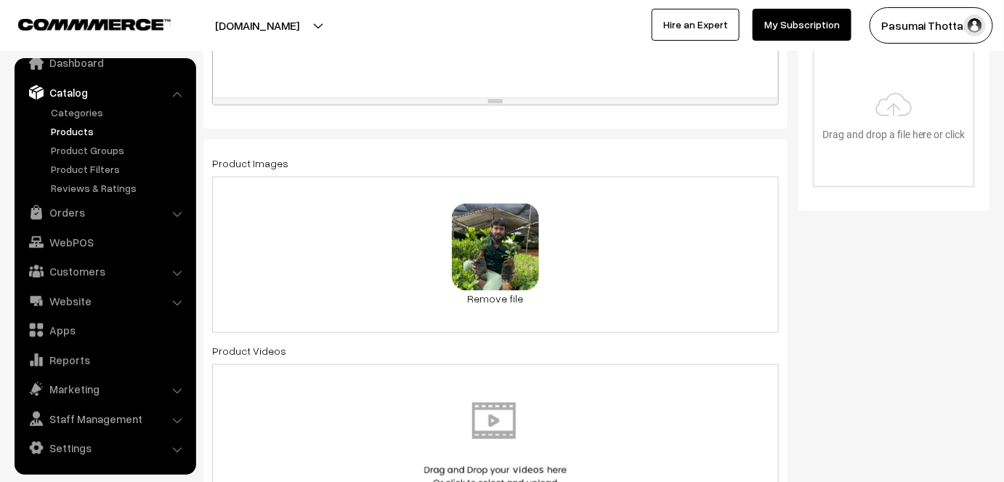
scroll to position [0, 0]
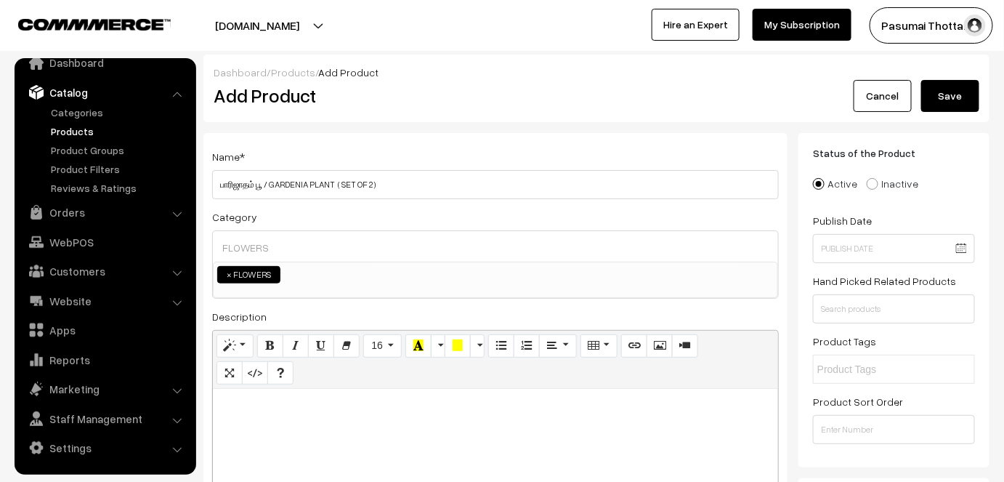
type input "299"
click at [950, 93] on button "Save" at bounding box center [950, 96] width 58 height 32
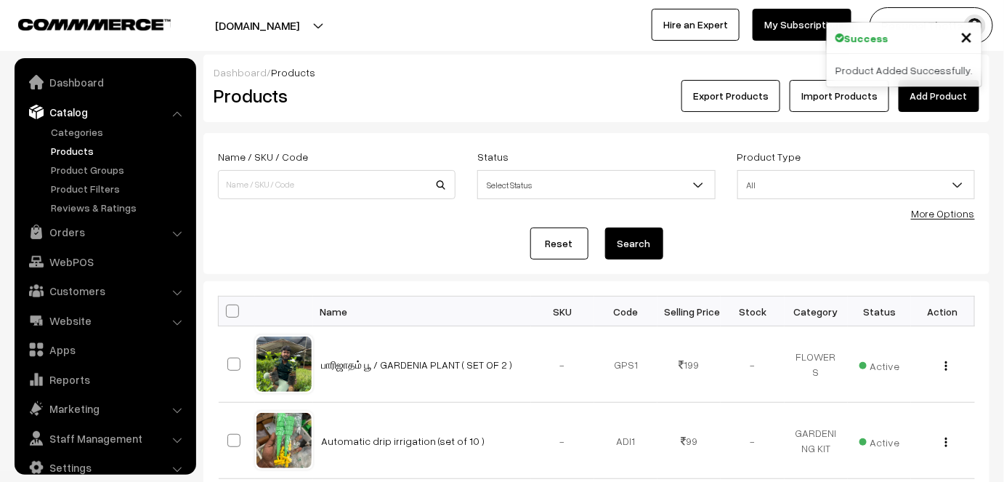
scroll to position [20, 0]
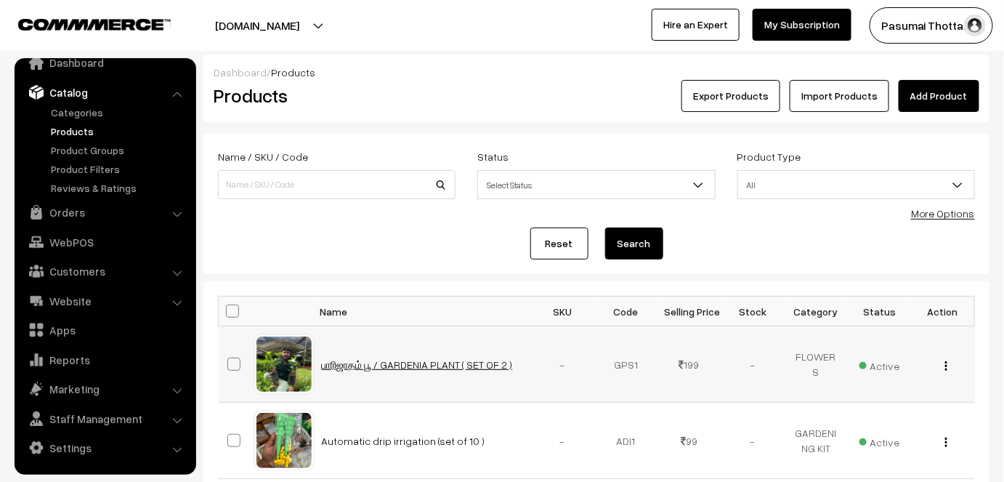
click at [391, 358] on link "பாரிஜாதம் பூ / GARDENIA PLANT ( SET OF 2 )" at bounding box center [417, 364] width 191 height 12
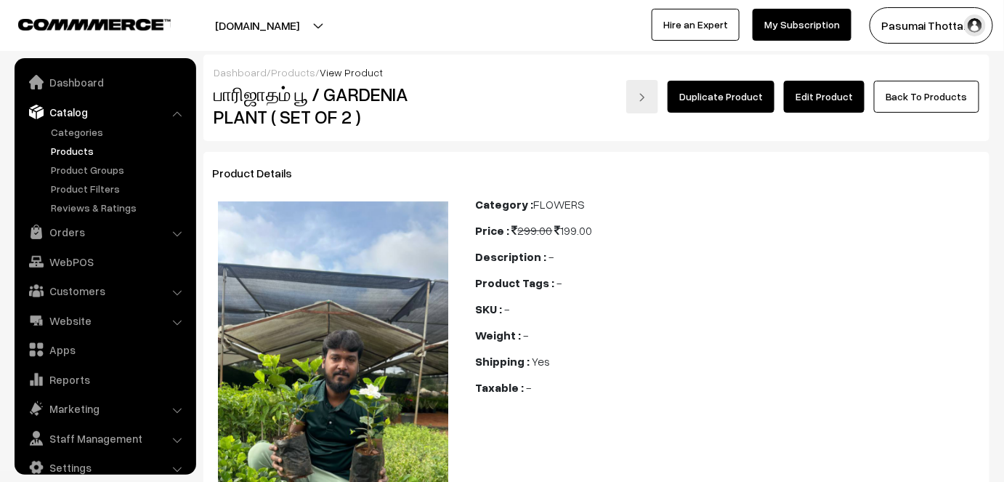
scroll to position [20, 0]
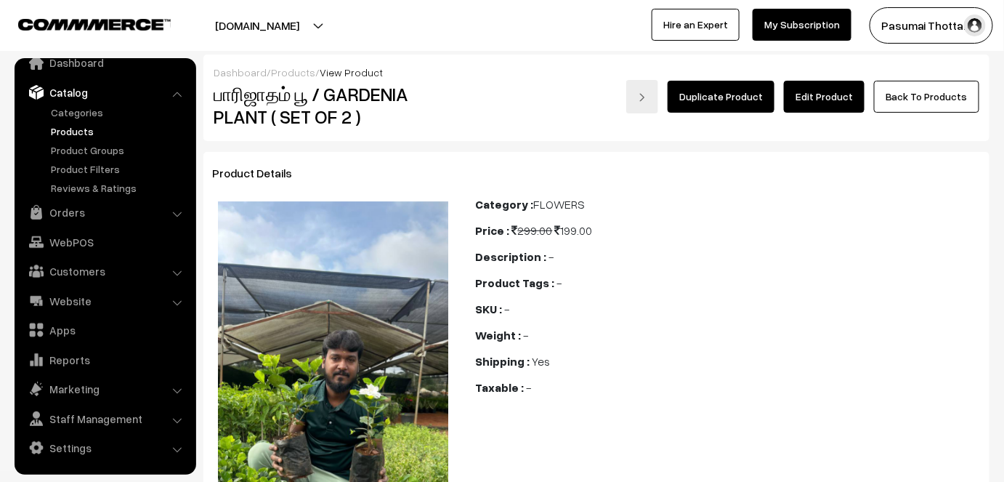
click at [827, 84] on link "Edit Product" at bounding box center [824, 97] width 81 height 32
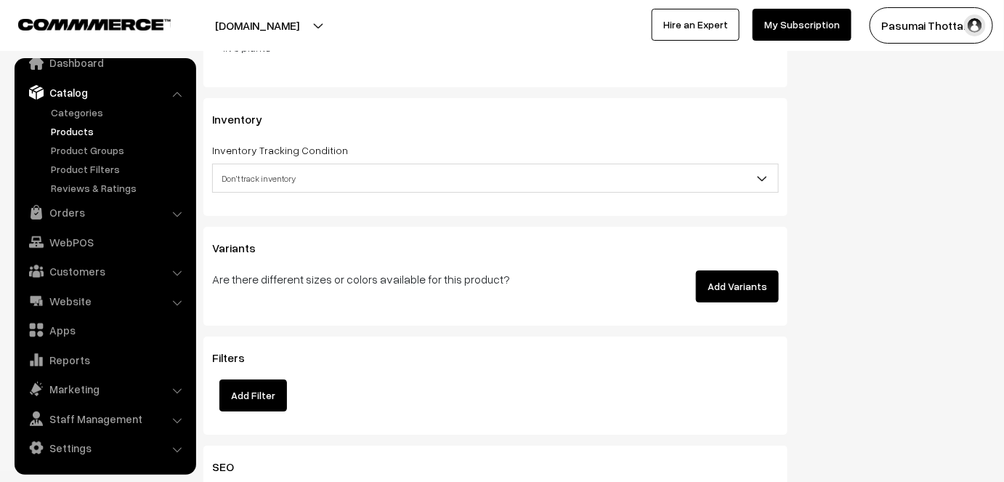
scroll to position [1575, 0]
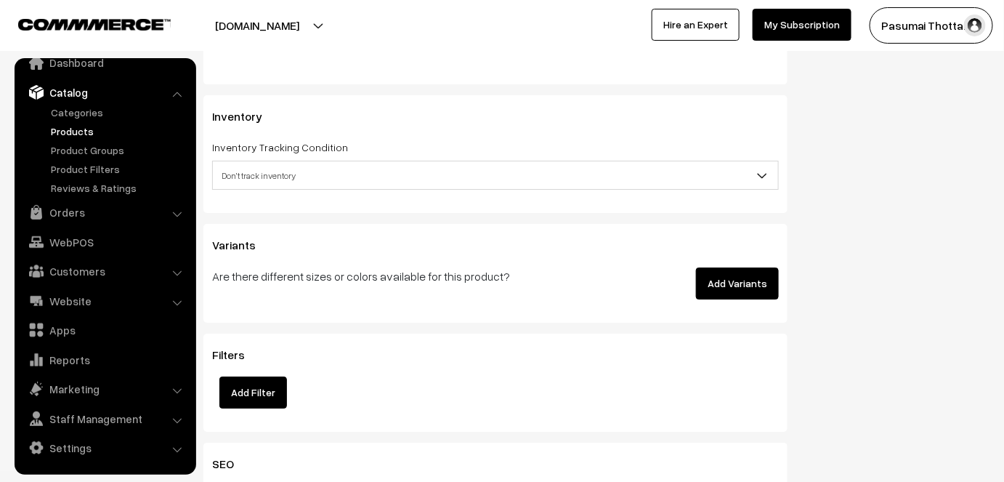
click at [732, 267] on button "Add Variants" at bounding box center [737, 283] width 83 height 32
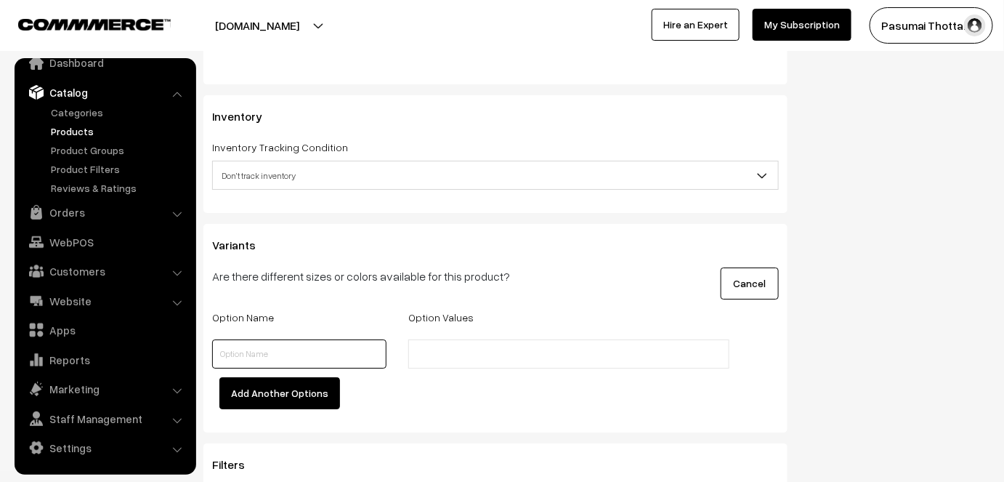
click at [288, 339] on input "text" at bounding box center [299, 353] width 174 height 29
type input "QUANTITY"
click at [440, 347] on input "text" at bounding box center [476, 354] width 127 height 15
type input "1"
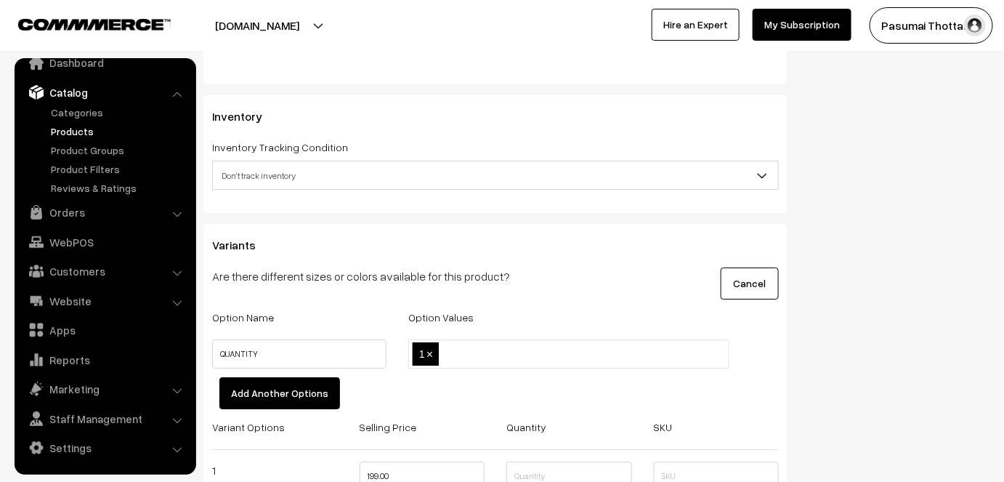
click at [434, 377] on div "Add Another Options" at bounding box center [495, 397] width 588 height 41
click at [483, 339] on ul "1 ×" at bounding box center [569, 353] width 322 height 29
click at [471, 347] on input "text" at bounding box center [505, 354] width 127 height 15
type input "2"
click at [459, 377] on div "Add Another Options" at bounding box center [495, 397] width 588 height 41
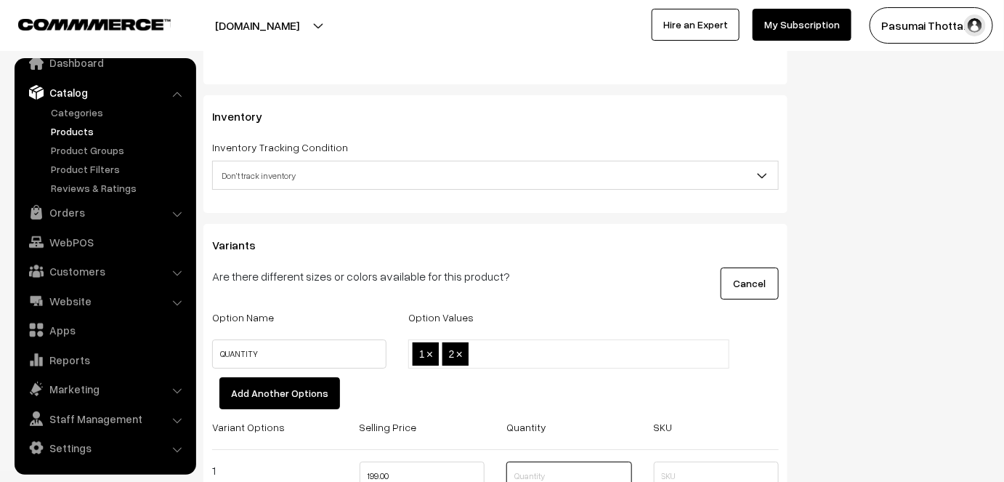
click at [536, 461] on input "text" at bounding box center [569, 475] width 126 height 29
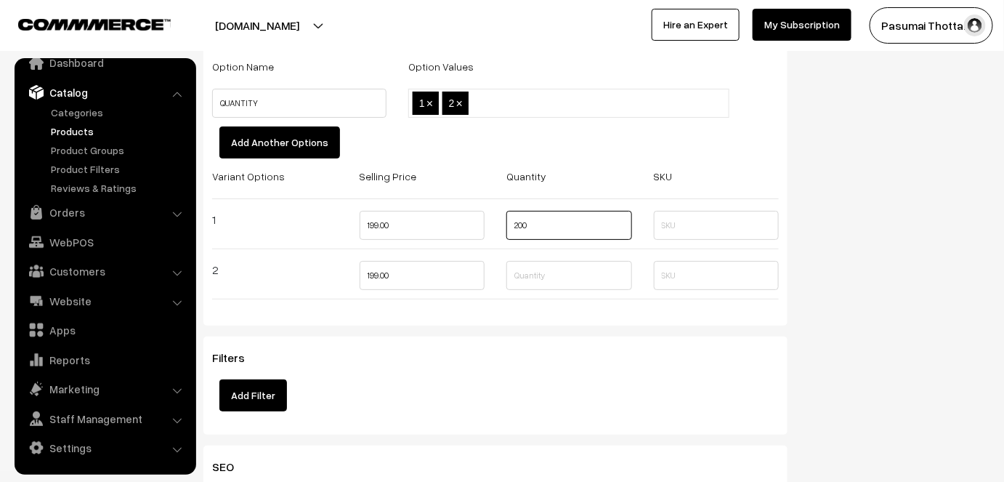
scroll to position [1832, 0]
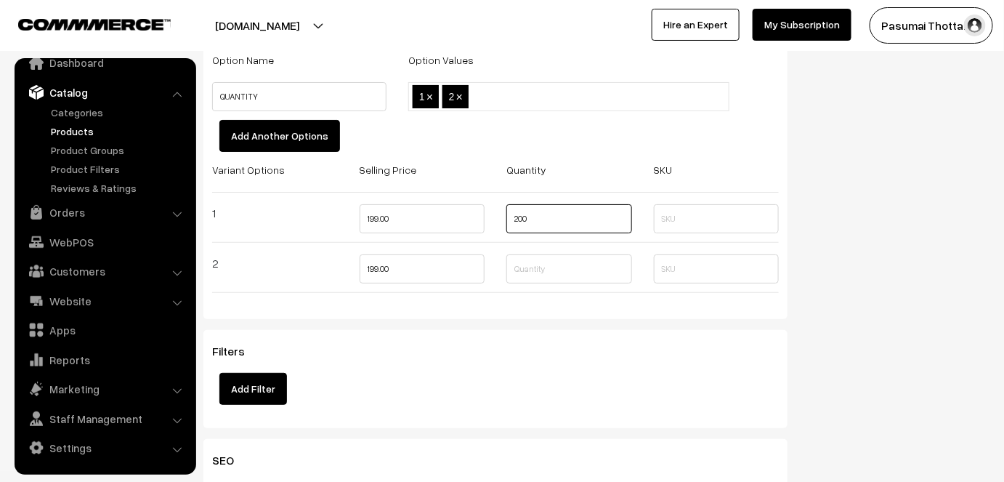
type input "200"
click at [540, 254] on input "text" at bounding box center [569, 268] width 126 height 29
type input "200"
click at [453, 254] on input "199.00" at bounding box center [423, 268] width 126 height 29
type input "1"
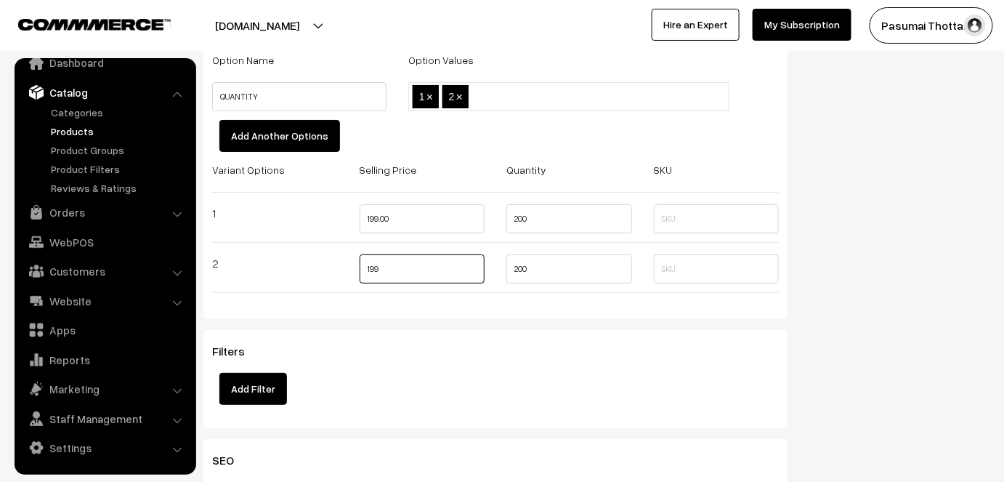
type input "199"
click at [402, 204] on input "199.00" at bounding box center [423, 218] width 126 height 29
type input "1"
type input "119"
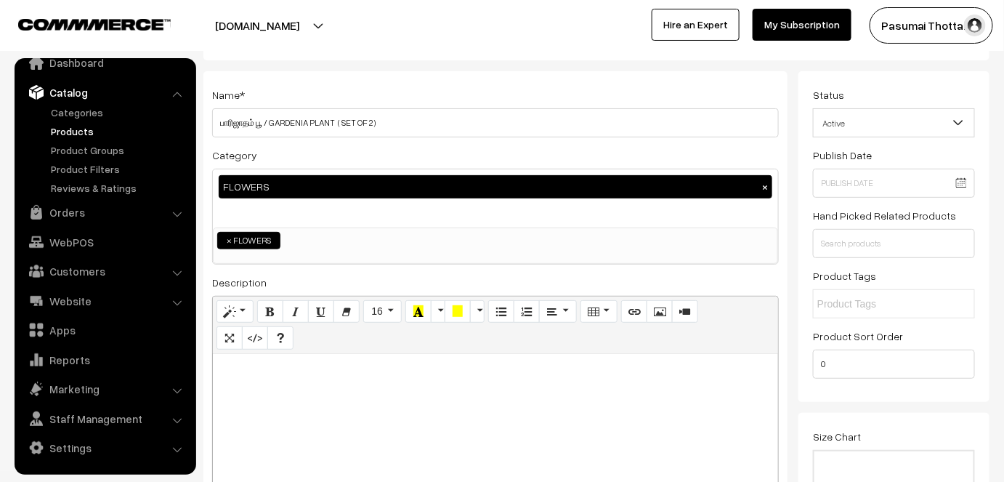
scroll to position [0, 0]
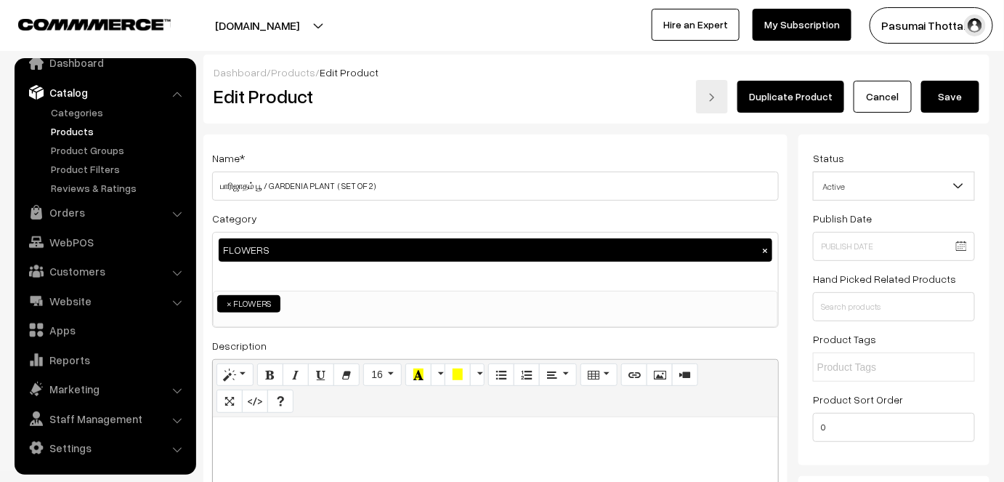
click at [947, 99] on button "Save" at bounding box center [950, 97] width 58 height 32
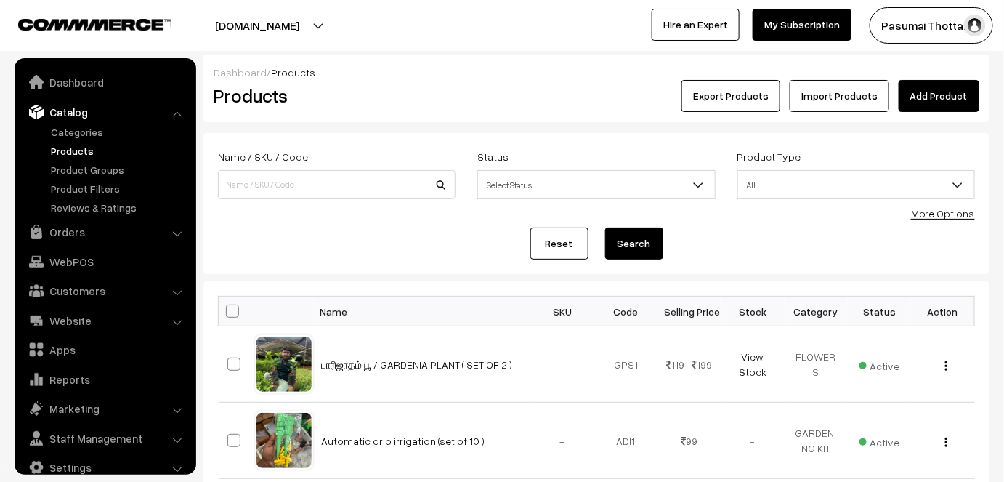
scroll to position [20, 0]
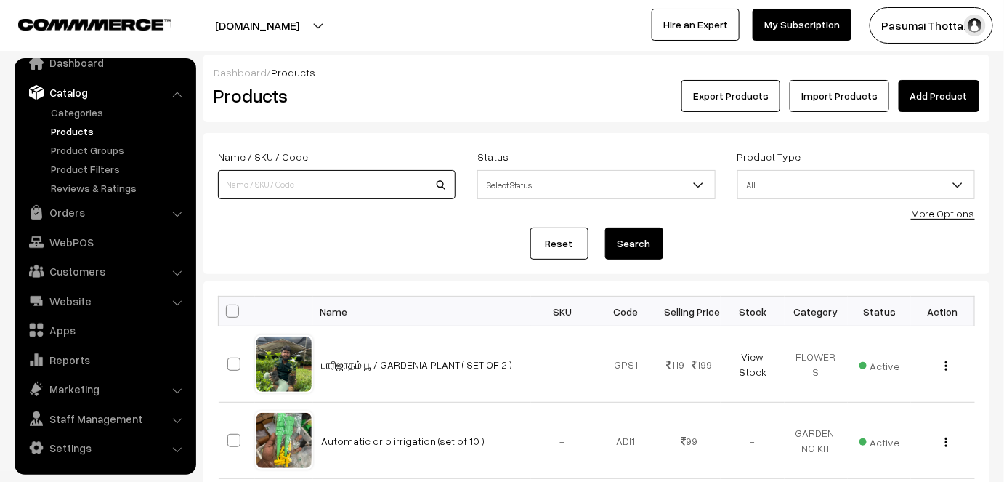
click at [251, 192] on input at bounding box center [337, 184] width 238 height 29
type input "பாரிஜாதம் பூ"
click at [605, 227] on button "Search" at bounding box center [634, 243] width 58 height 32
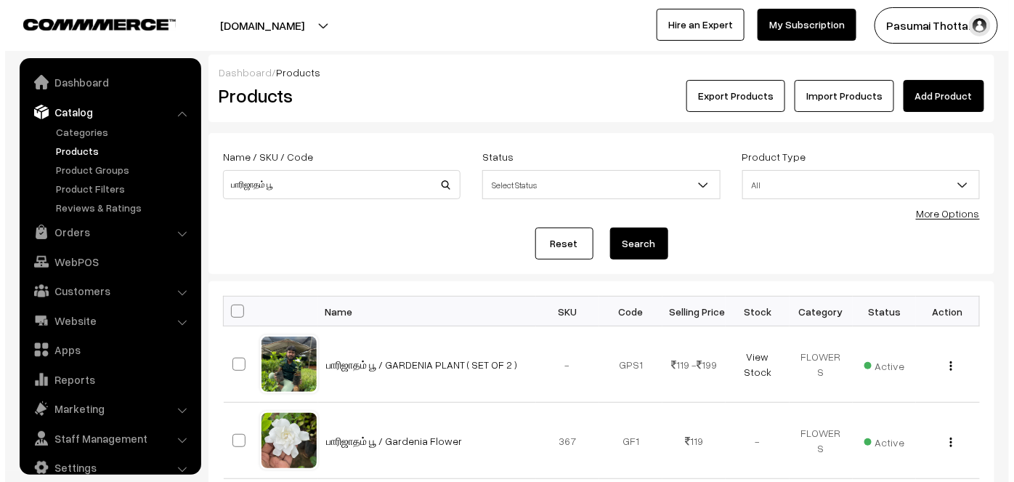
scroll to position [20, 0]
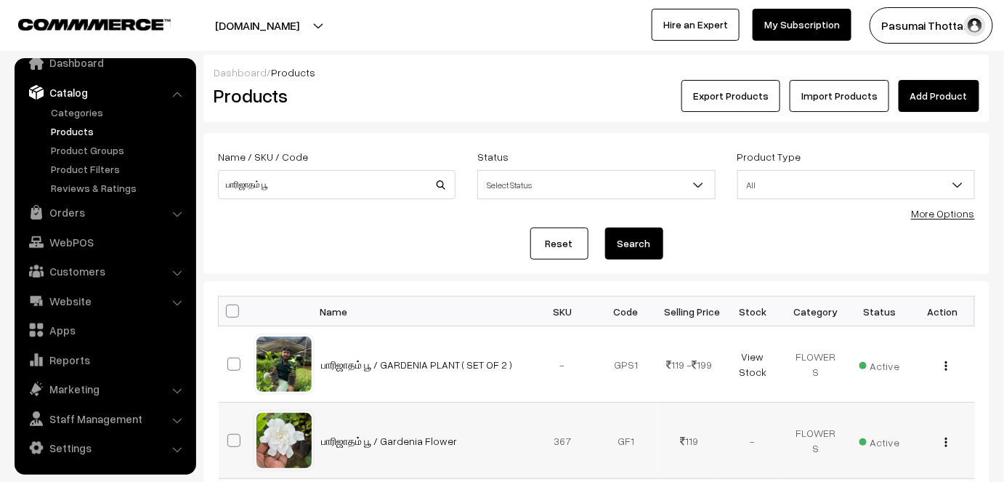
click at [883, 443] on span "Active" at bounding box center [879, 440] width 41 height 19
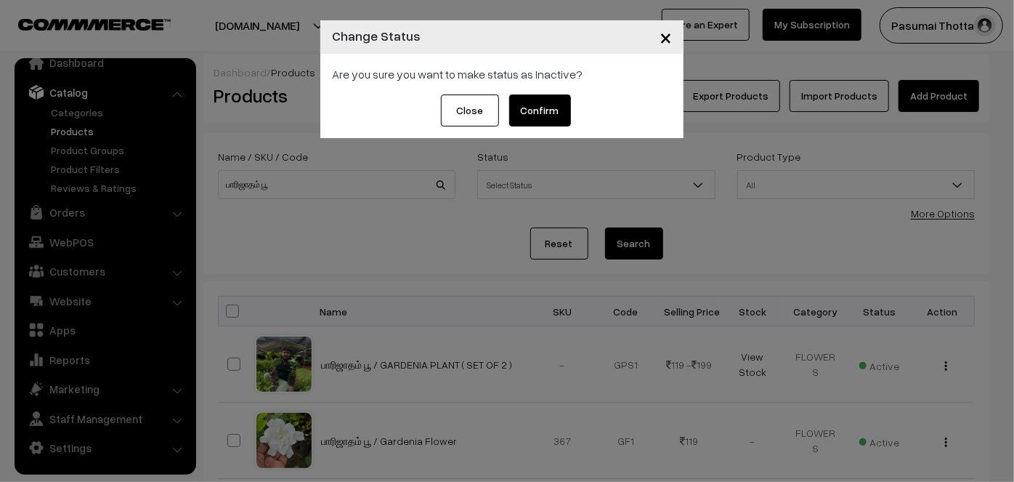
click at [538, 97] on button "Confirm" at bounding box center [540, 110] width 62 height 32
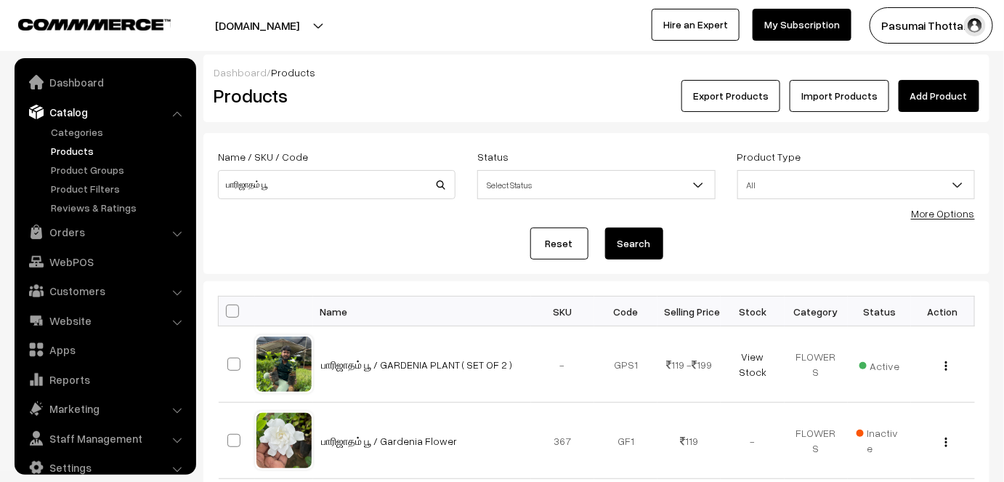
scroll to position [20, 0]
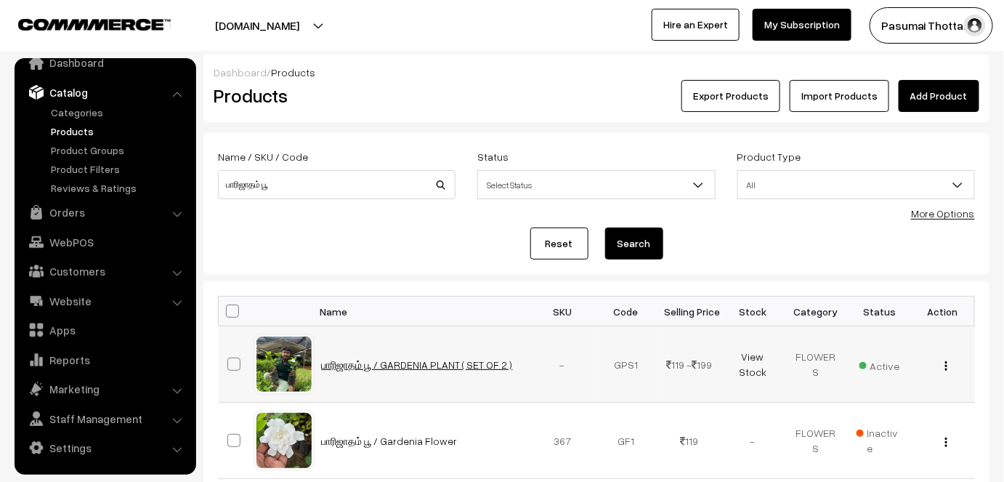
click at [463, 359] on link "பாரிஜாதம் பூ / GARDENIA PLANT ( SET OF 2 )" at bounding box center [417, 364] width 191 height 12
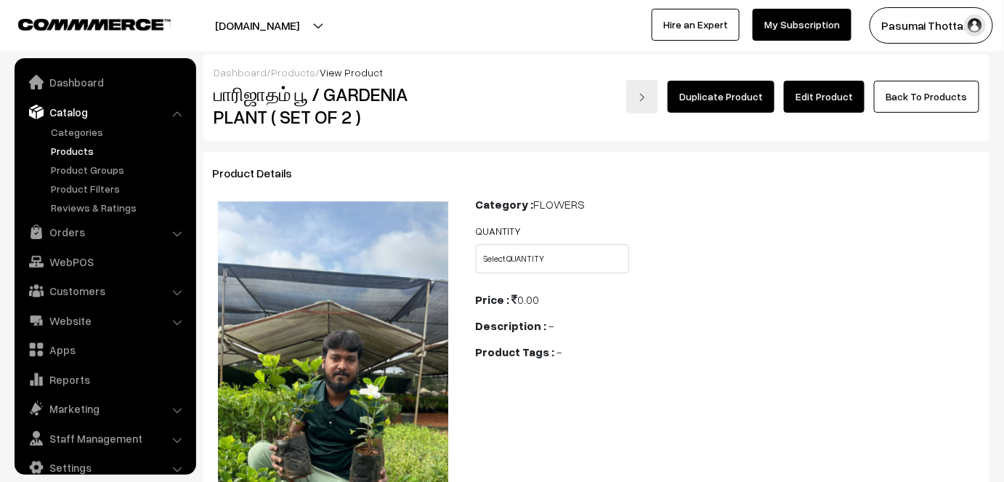
scroll to position [20, 0]
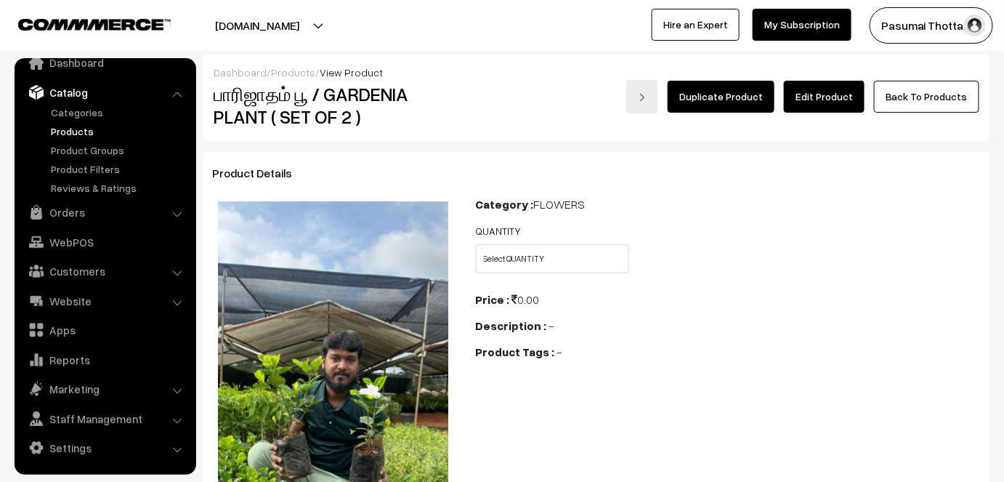
click at [828, 106] on link "Edit Product" at bounding box center [824, 97] width 81 height 32
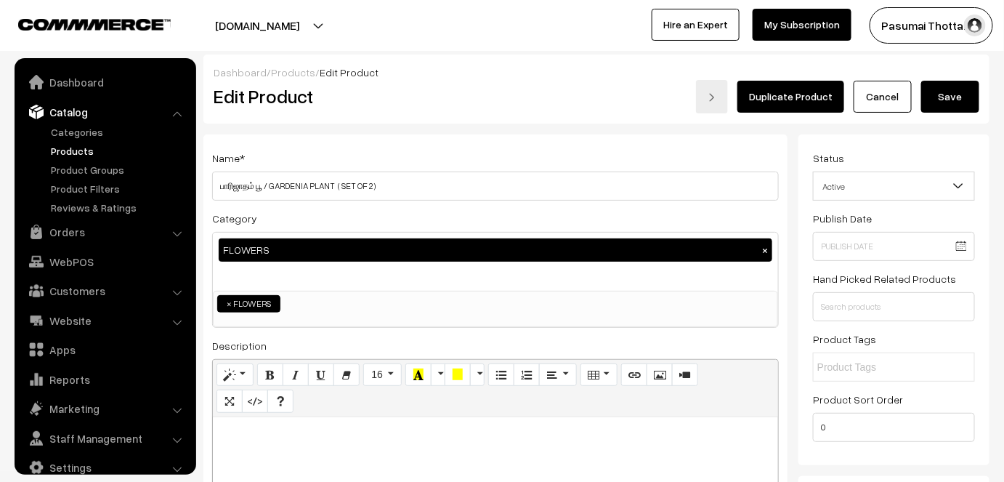
scroll to position [20, 0]
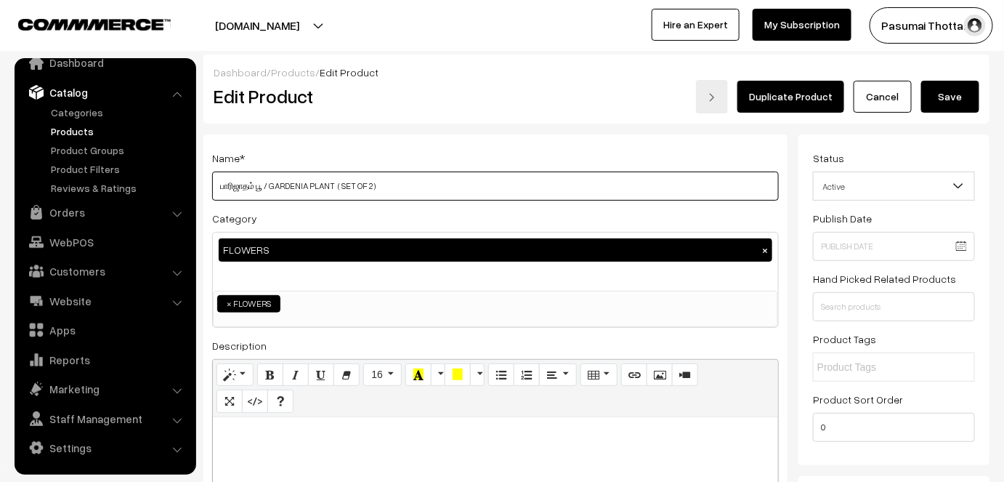
click at [434, 192] on input "பாரிஜாதம் பூ / GARDENIA PLANT ( SET OF 2 )" at bounding box center [495, 185] width 567 height 29
type input "பாரிஜாதம் பூ / GARDENIA PLANT / PARIJATHAM PLANT"
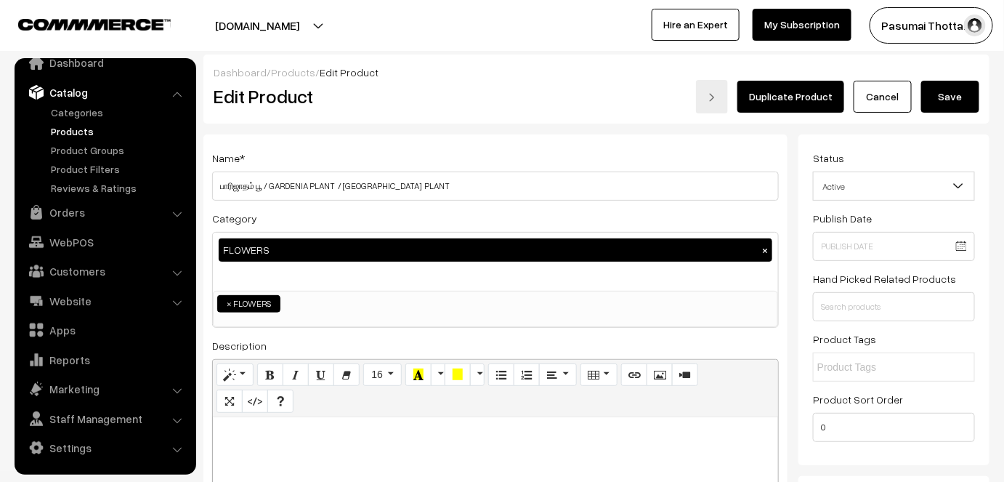
click at [955, 97] on button "Save" at bounding box center [950, 97] width 58 height 32
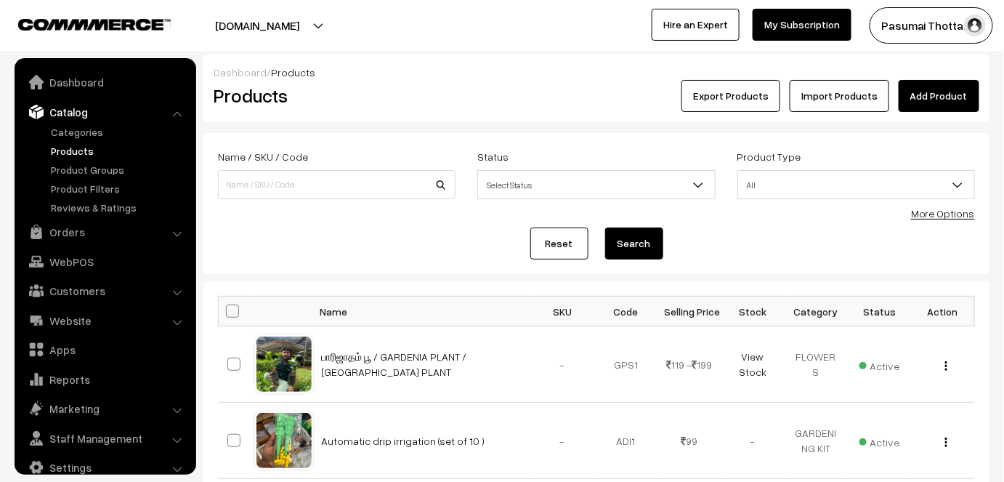
scroll to position [20, 0]
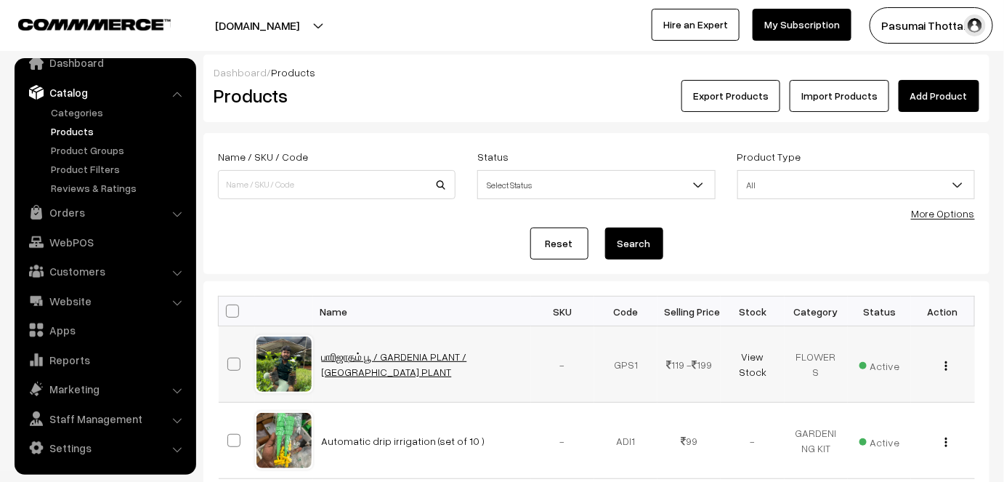
click at [410, 359] on link "பாரிஜாதம் பூ / GARDENIA PLANT / [GEOGRAPHIC_DATA] PLANT" at bounding box center [394, 364] width 145 height 28
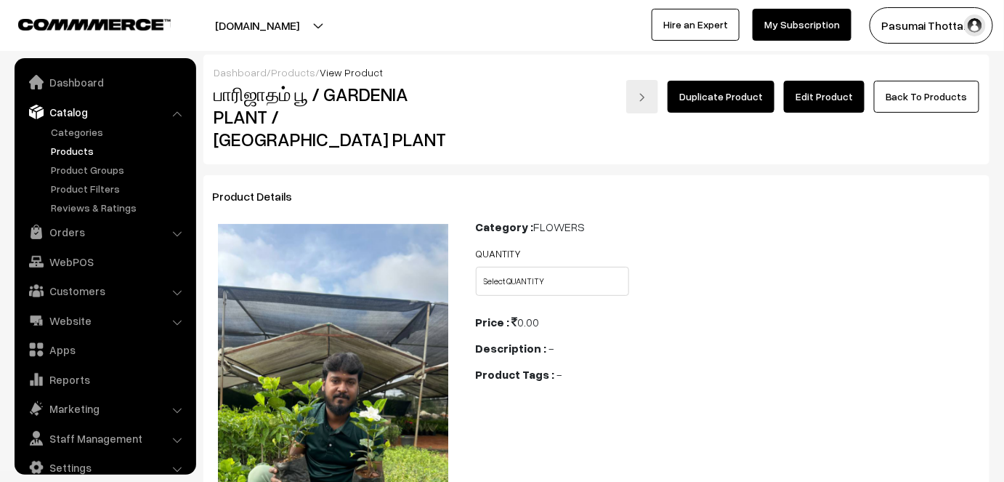
scroll to position [20, 0]
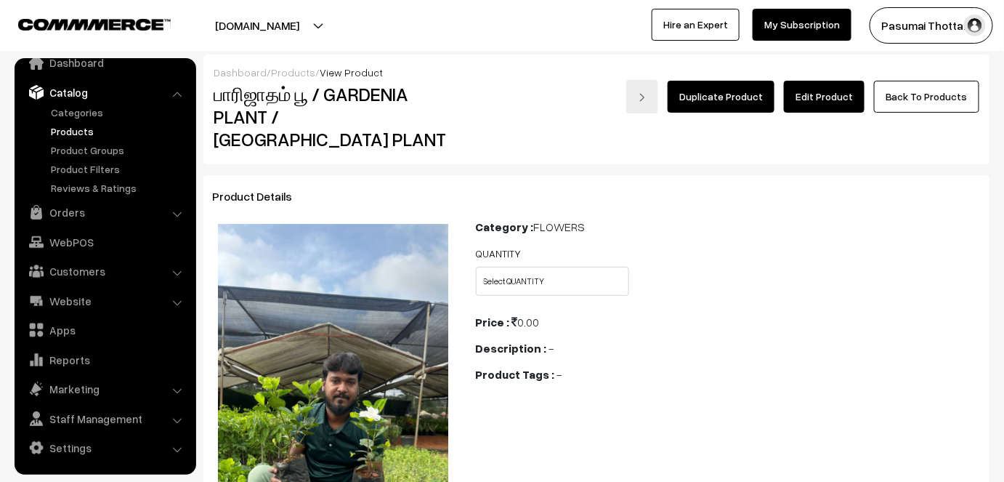
click at [823, 92] on link "Edit Product" at bounding box center [824, 97] width 81 height 32
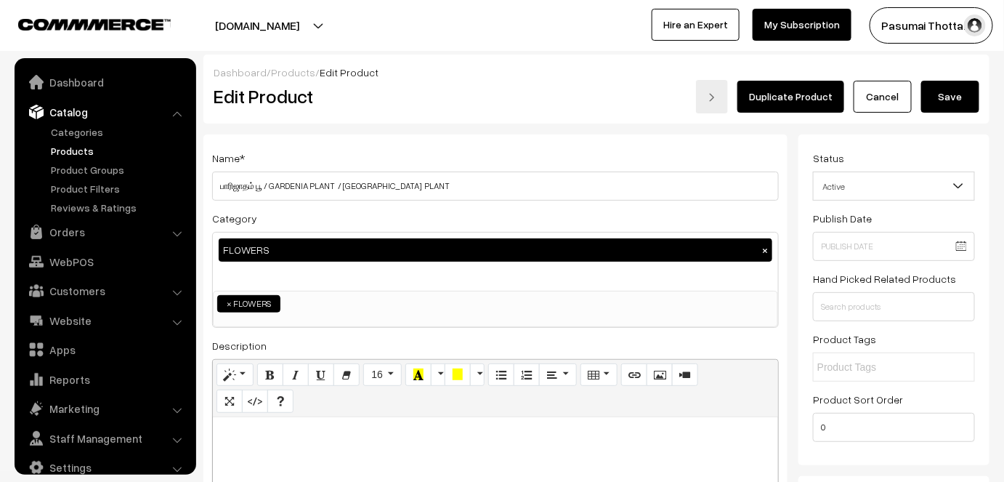
scroll to position [20, 0]
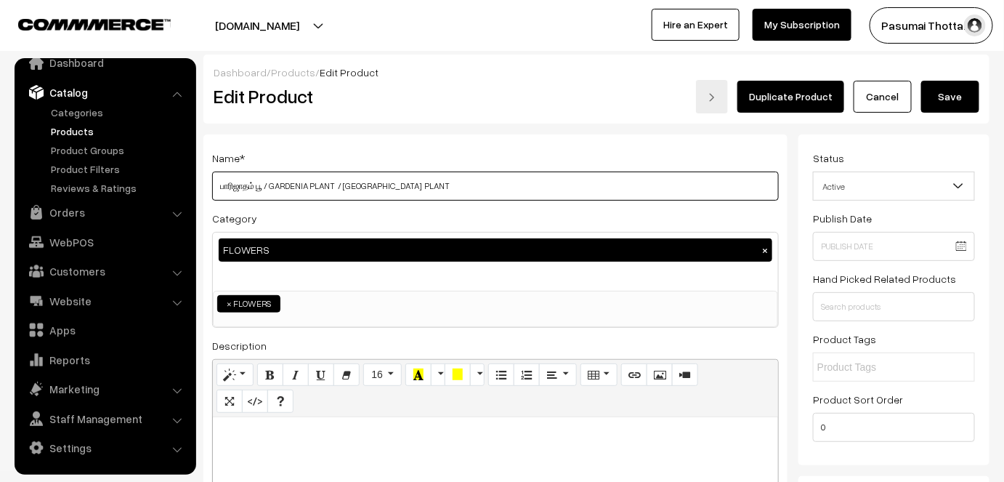
click at [291, 182] on input "பாரிஜாதம் பூ / GARDENIA PLANT / [GEOGRAPHIC_DATA] PLANT" at bounding box center [495, 185] width 567 height 29
type input "GARDENIA PLANT / PARIJATHAM PLANT"
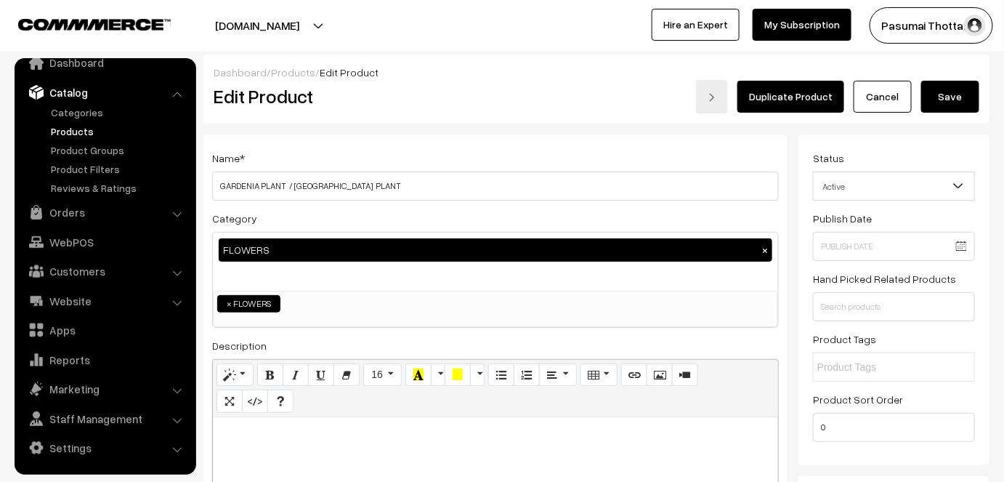
click at [949, 99] on button "Save" at bounding box center [950, 97] width 58 height 32
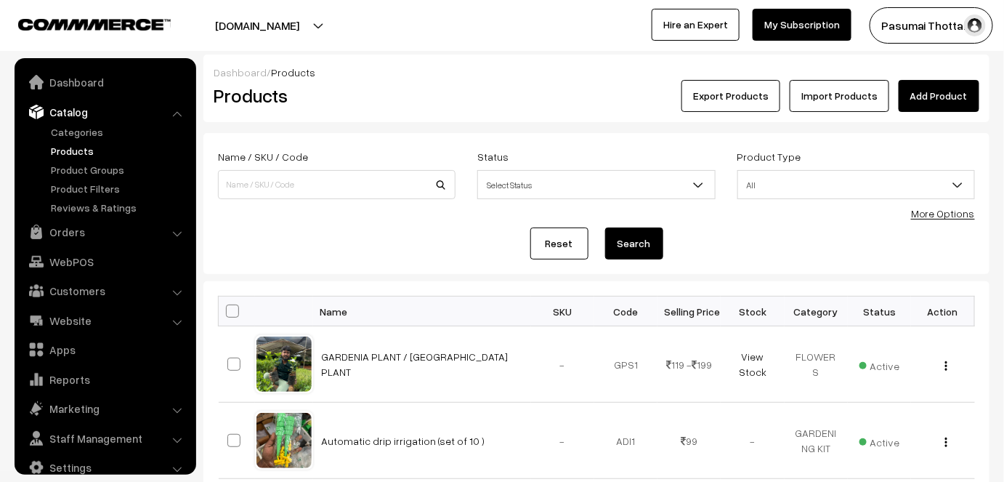
scroll to position [20, 0]
